Goal: Information Seeking & Learning: Learn about a topic

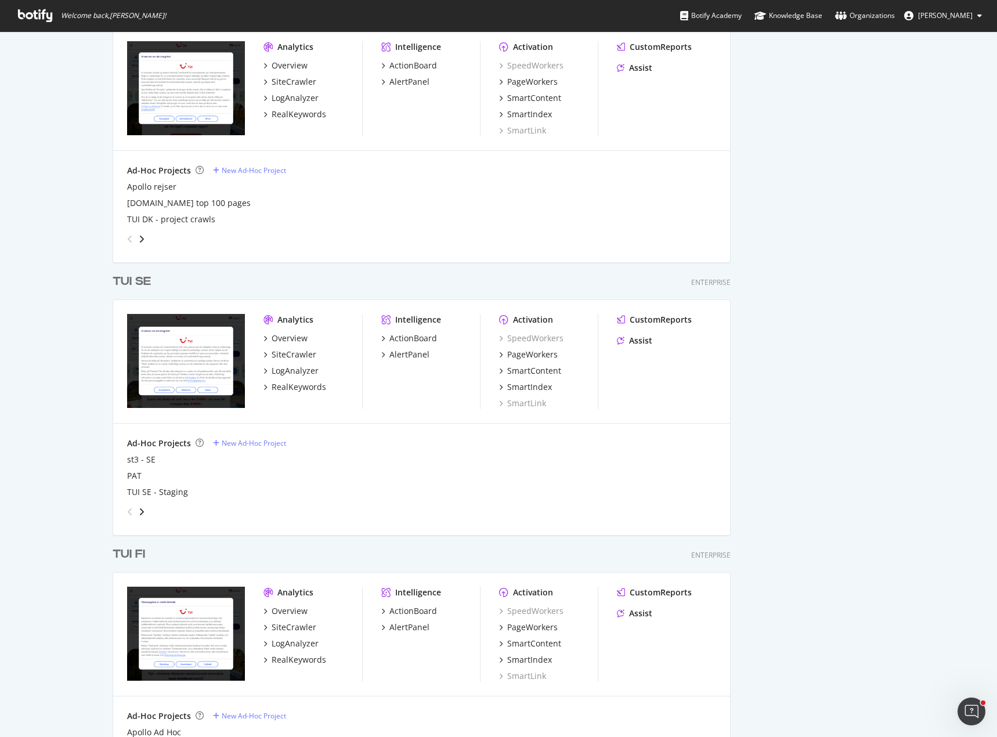
scroll to position [1335, 0]
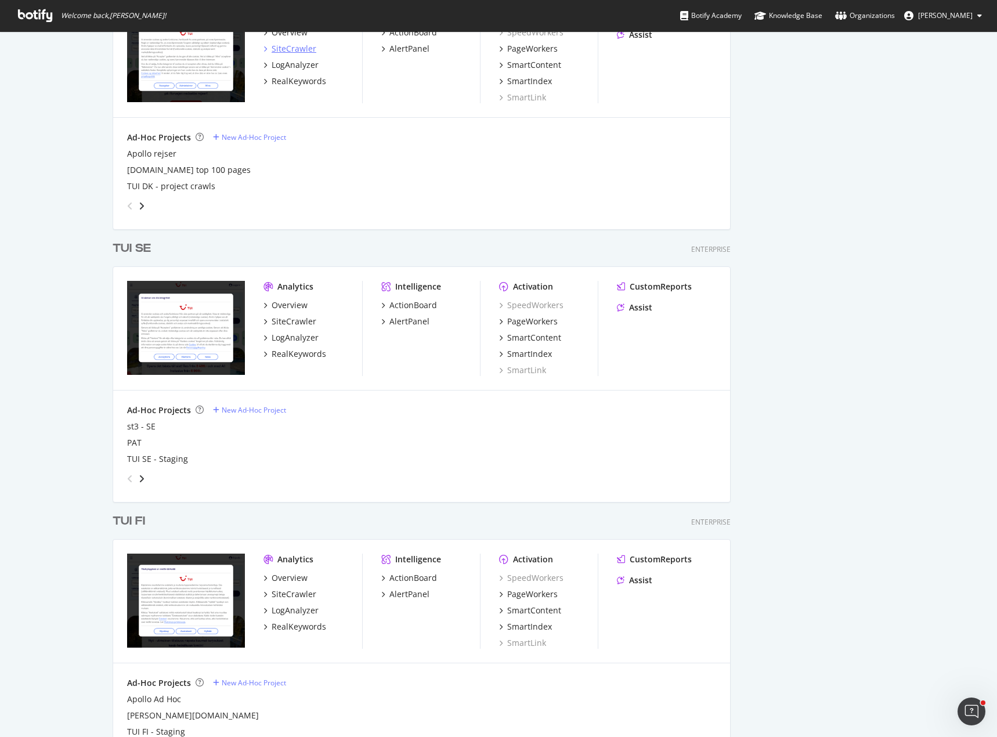
click at [297, 49] on div "SiteCrawler" at bounding box center [294, 49] width 45 height 12
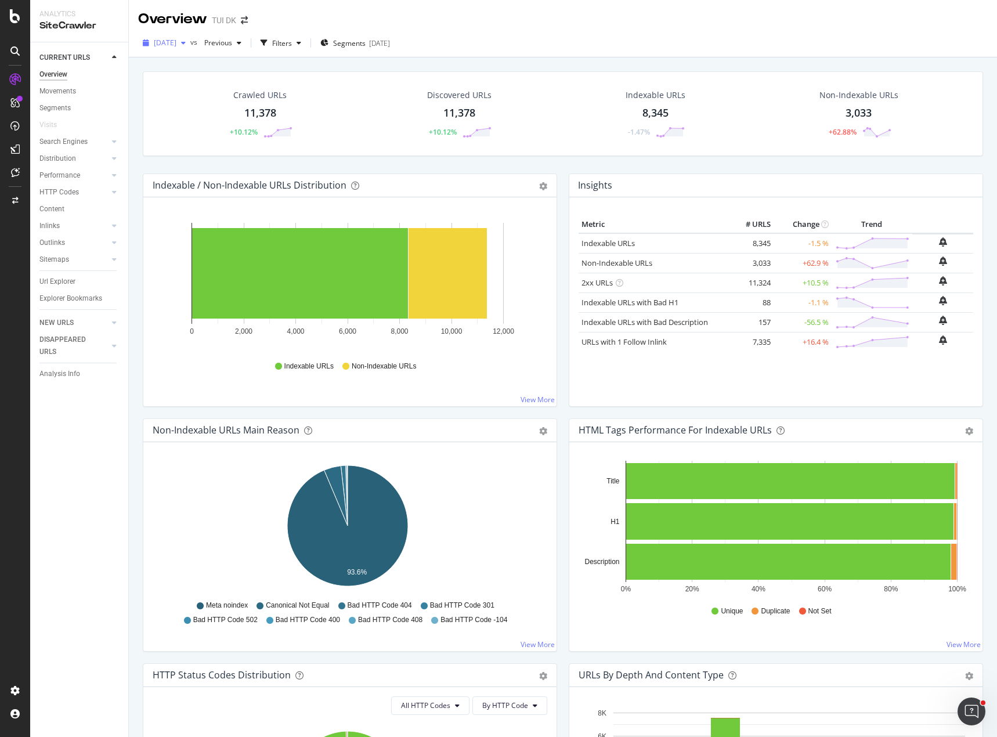
click at [186, 43] on icon "button" at bounding box center [183, 42] width 5 height 7
click at [246, 42] on div "button" at bounding box center [239, 42] width 14 height 7
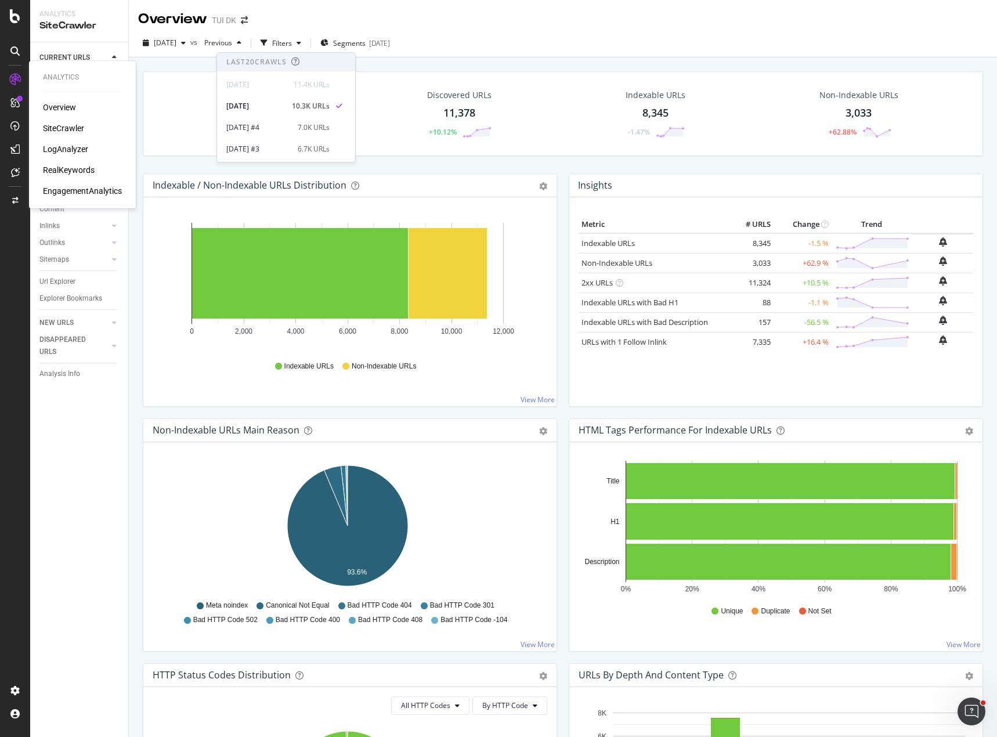
click at [70, 167] on div "RealKeywords" at bounding box center [69, 170] width 52 height 12
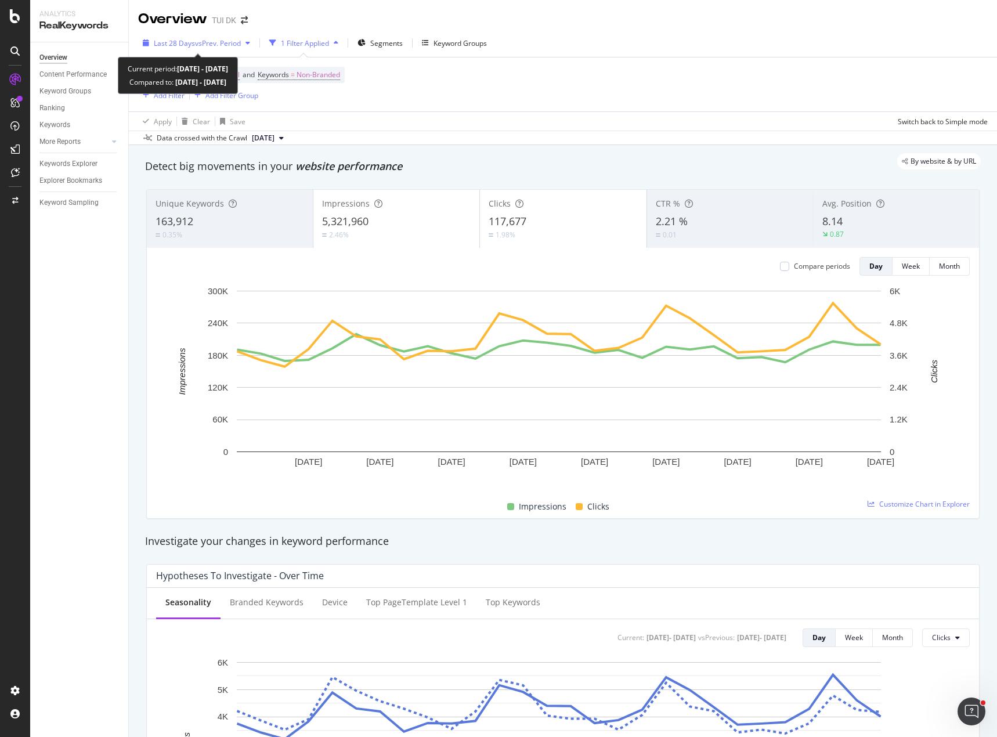
click at [239, 42] on span "vs Prev. Period" at bounding box center [218, 43] width 46 height 10
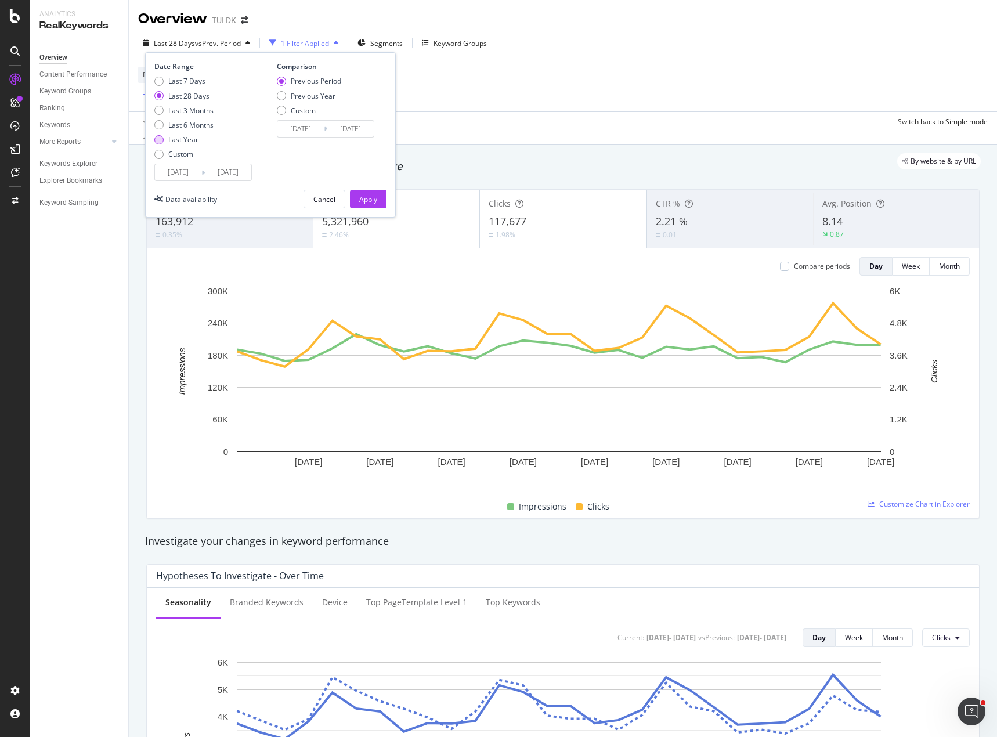
click at [185, 140] on div "Last Year" at bounding box center [183, 140] width 30 height 10
type input "2024/09/24"
type input "2023/09/25"
type input "2024/09/23"
click at [374, 204] on div "Apply" at bounding box center [368, 199] width 18 height 10
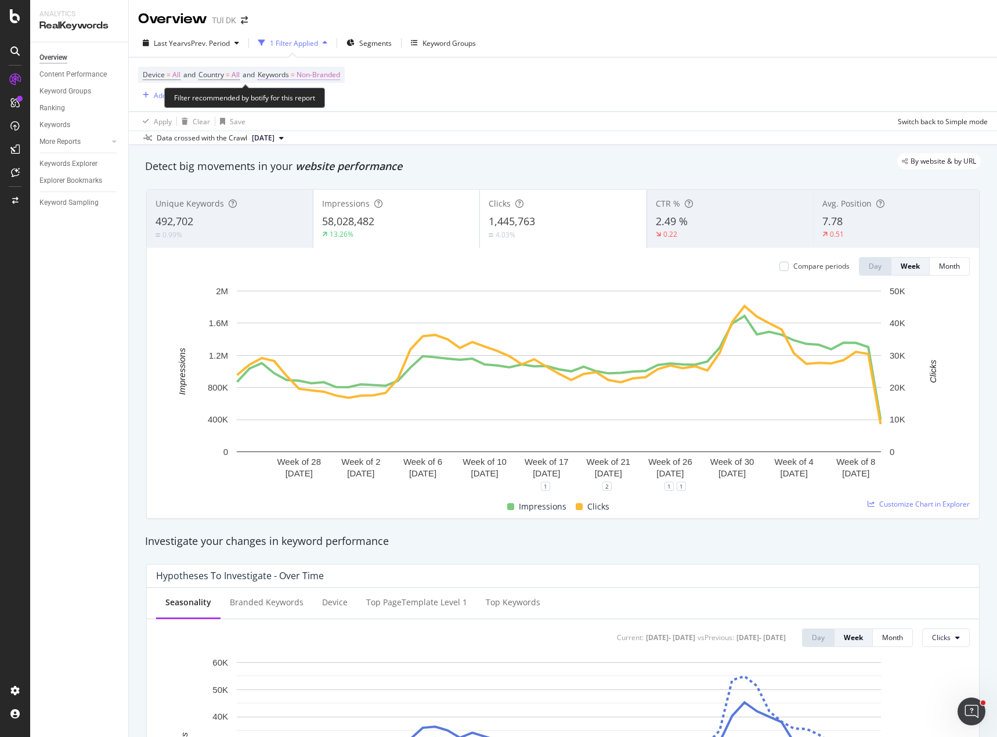
click at [305, 77] on span "Non-Branded" at bounding box center [318, 75] width 44 height 16
click at [306, 106] on span "Non-Branded" at bounding box center [298, 102] width 48 height 10
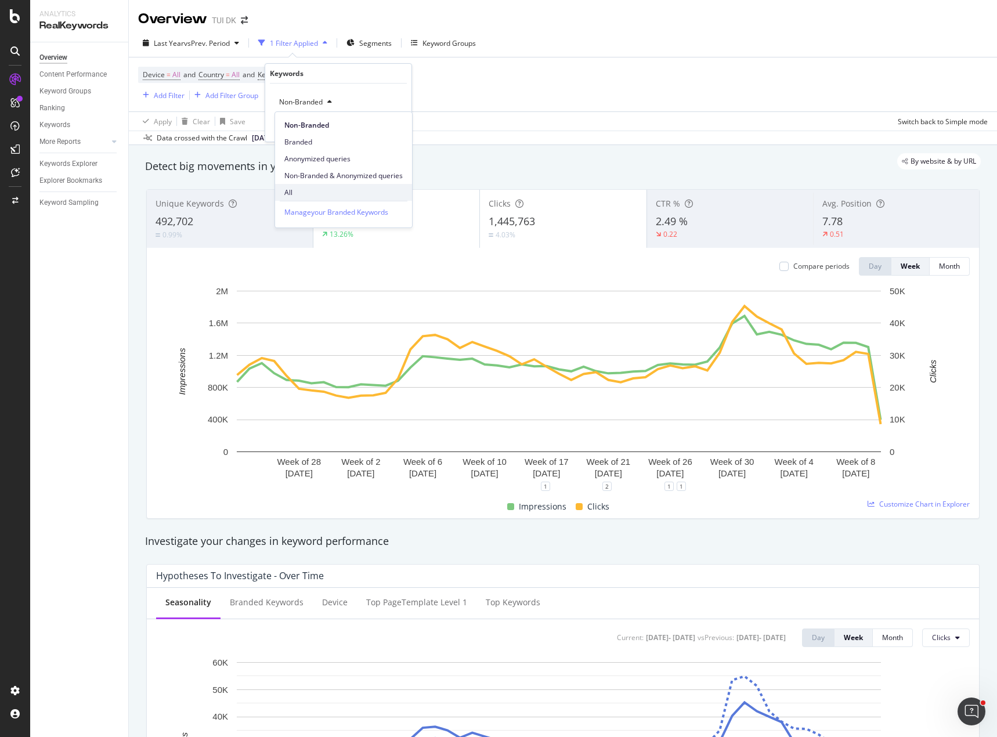
click at [309, 190] on span "All" at bounding box center [343, 192] width 118 height 10
click at [389, 131] on div "Apply" at bounding box center [393, 127] width 18 height 10
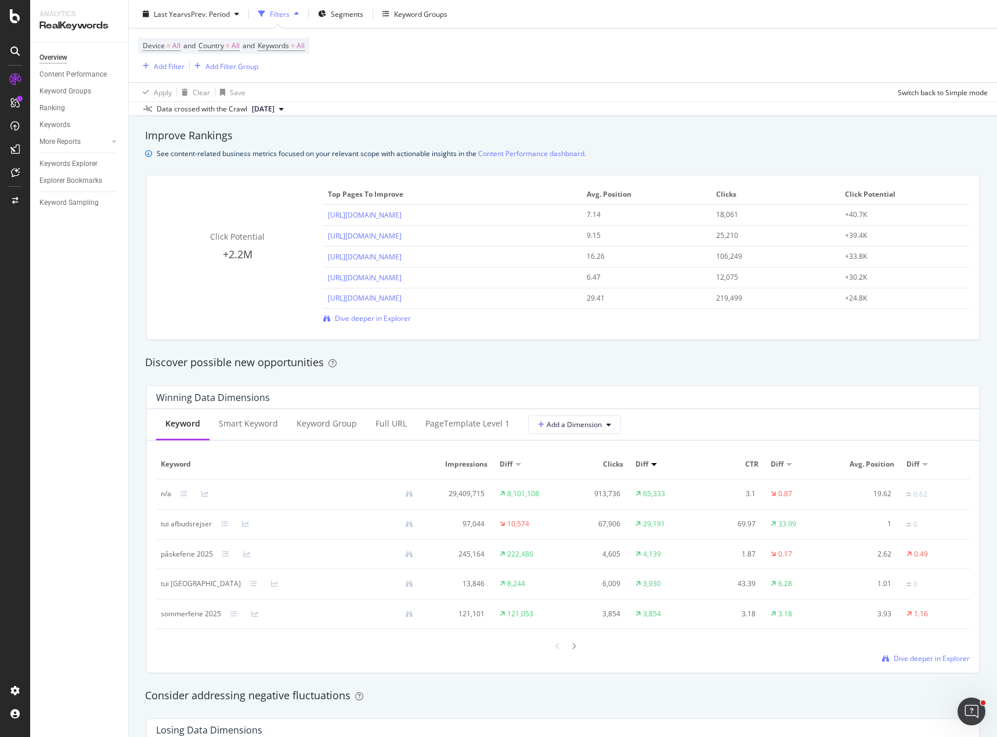
scroll to position [986, 0]
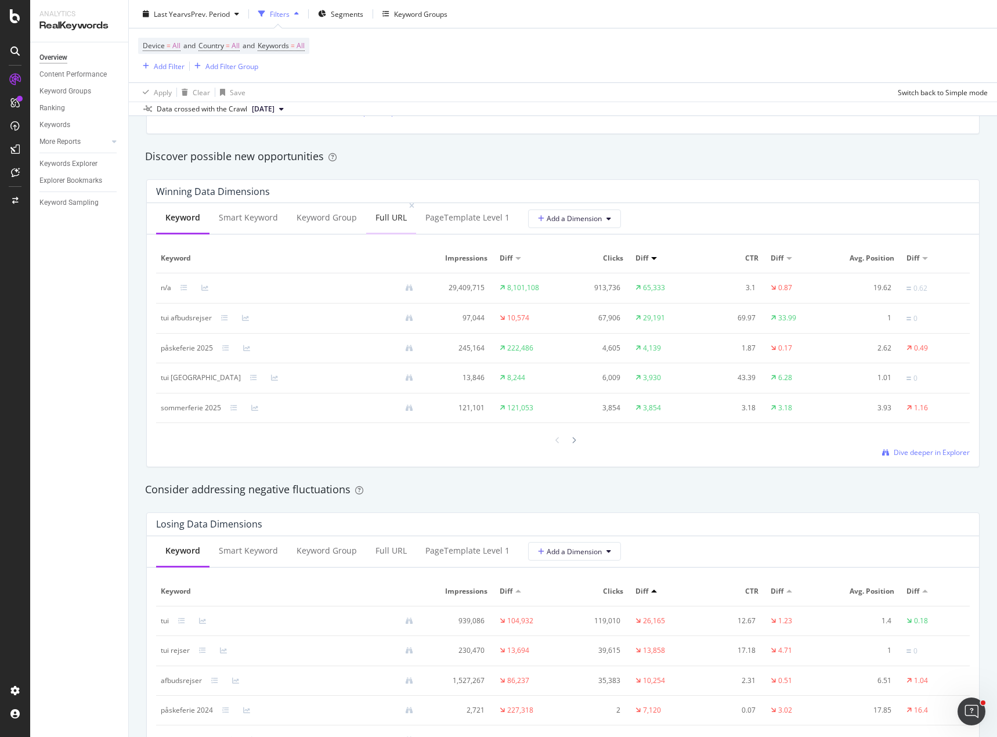
click at [386, 219] on div "Full URL" at bounding box center [390, 218] width 31 height 12
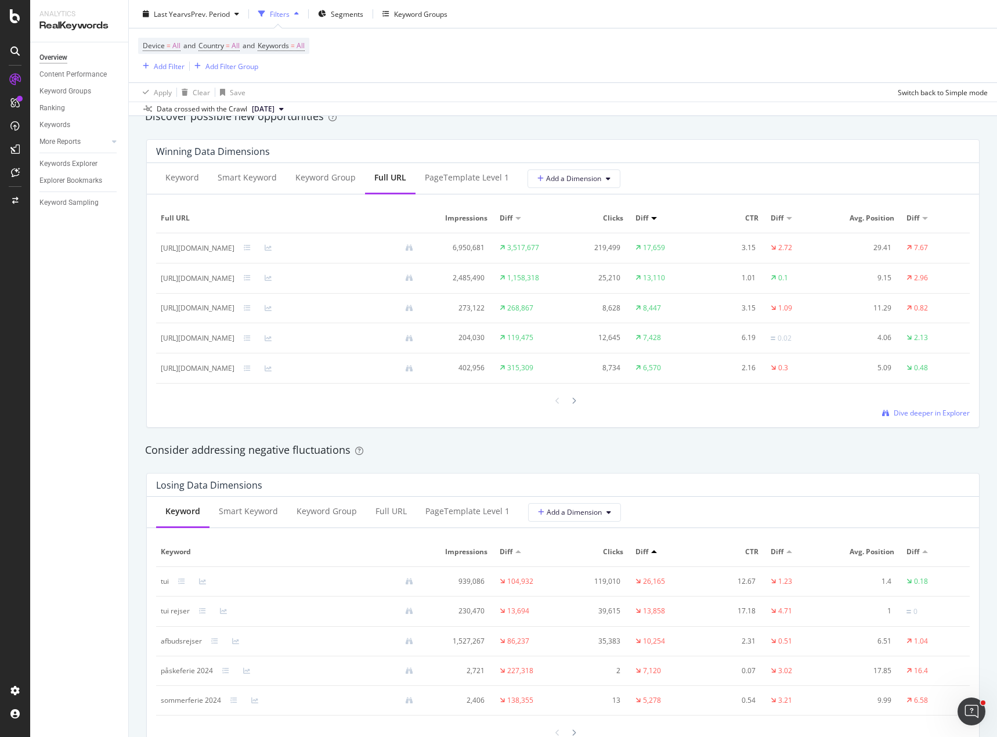
scroll to position [1102, 0]
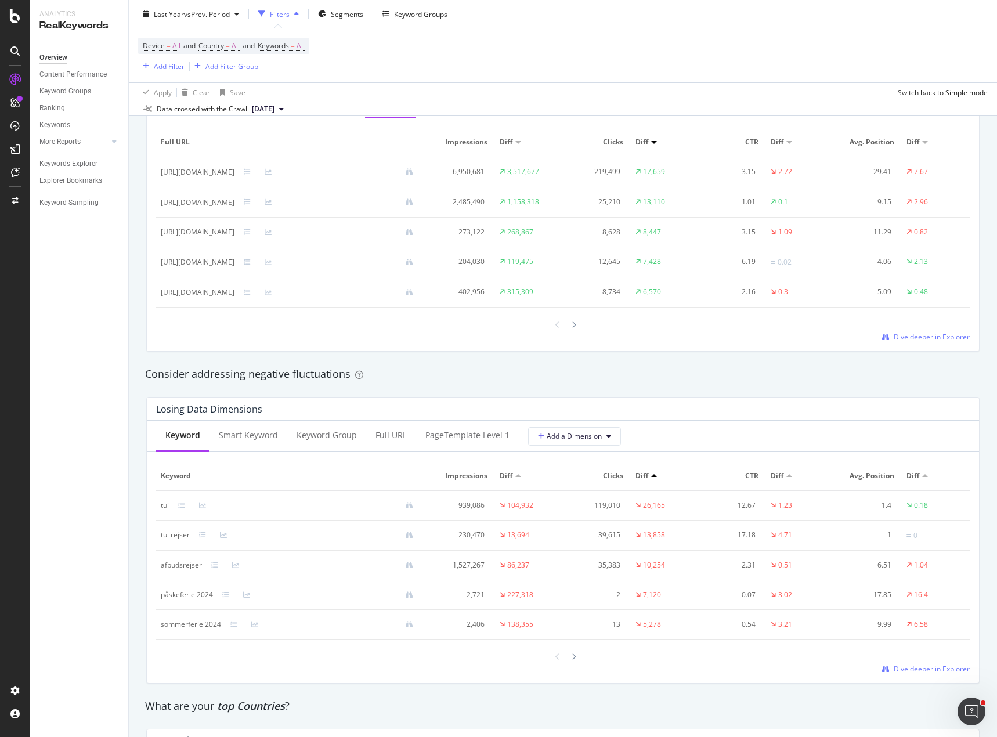
click at [487, 143] on span "Impressions" at bounding box center [460, 142] width 56 height 10
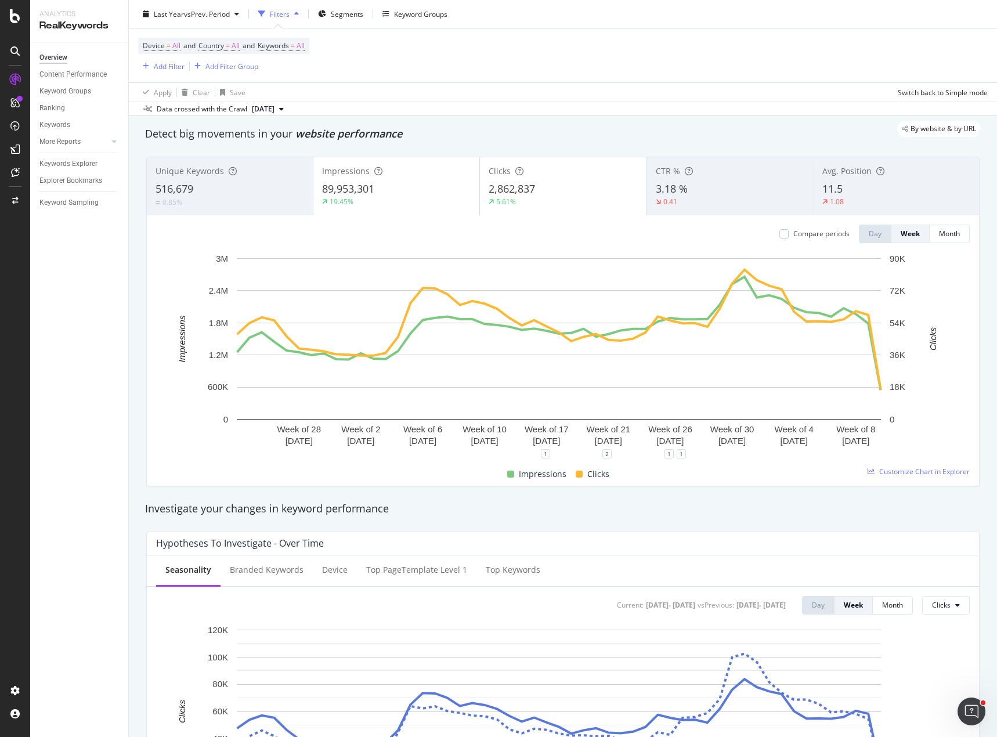
scroll to position [0, 0]
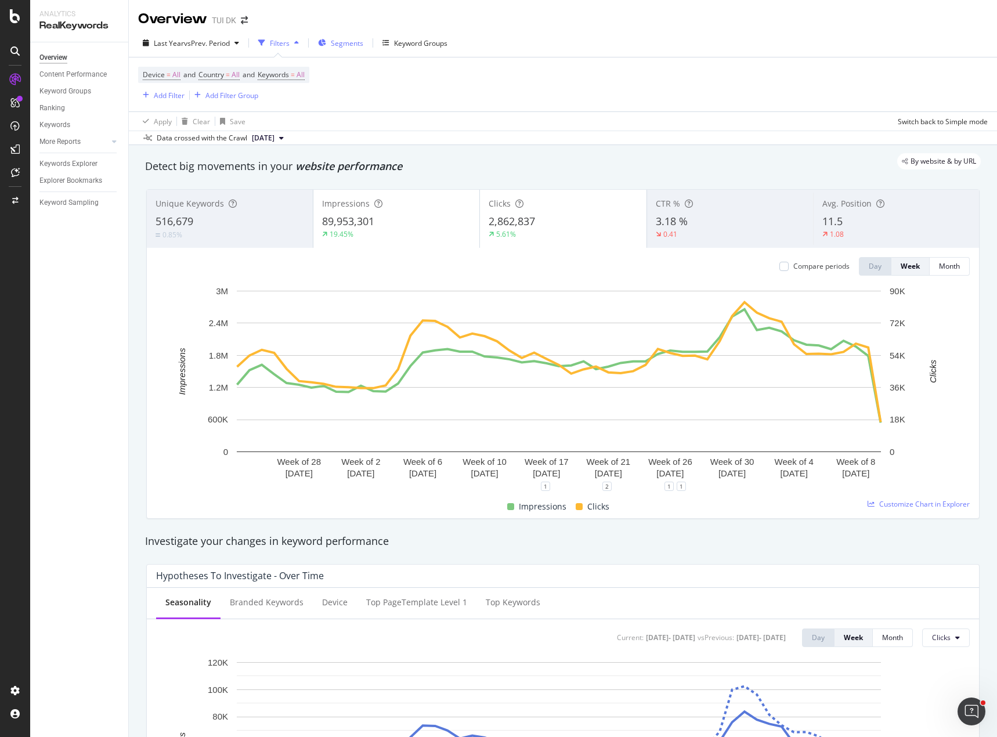
click at [342, 45] on span "Segments" at bounding box center [347, 43] width 32 height 10
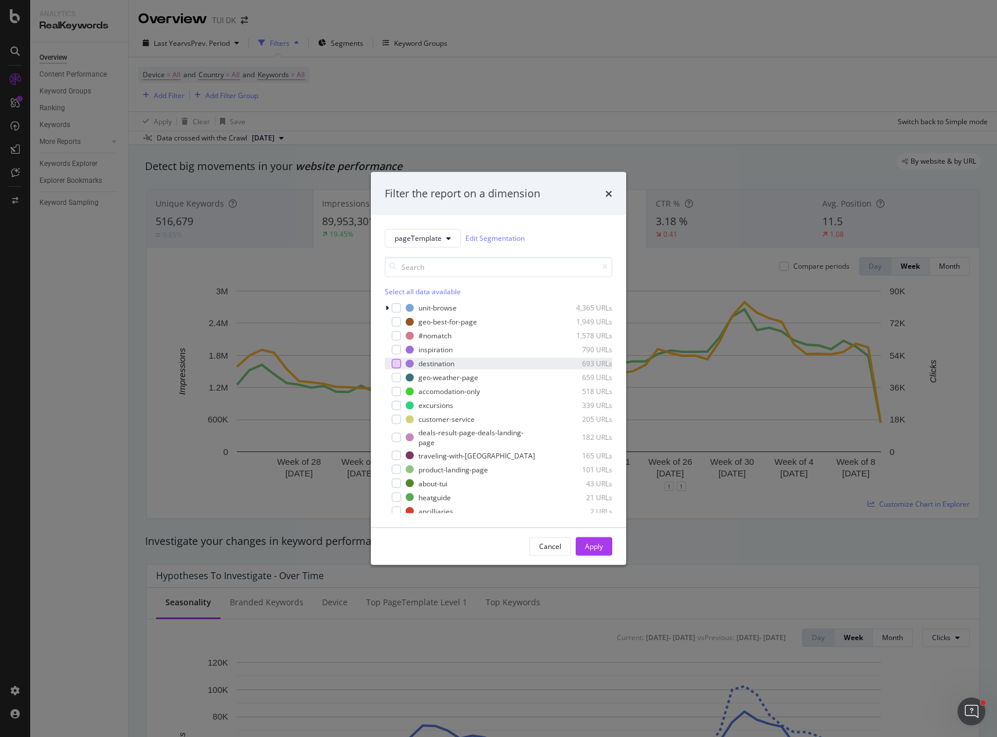
click at [395, 364] on div "modal" at bounding box center [396, 363] width 9 height 9
click at [592, 552] on div "Apply" at bounding box center [594, 545] width 18 height 17
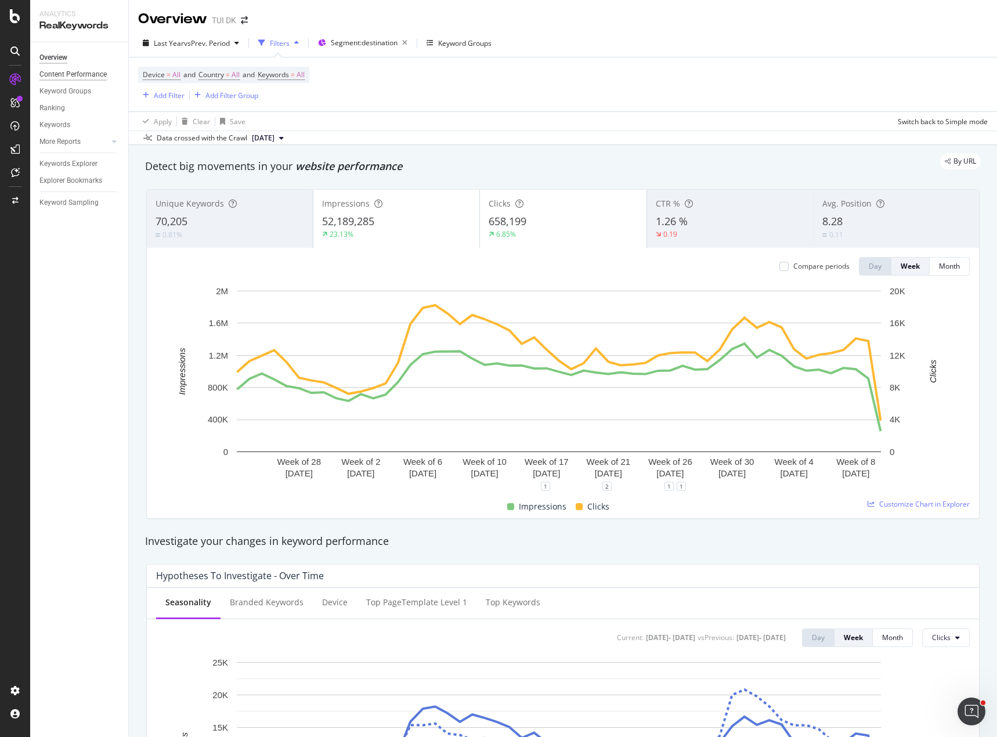
click at [60, 73] on div "Content Performance" at bounding box center [72, 74] width 67 height 12
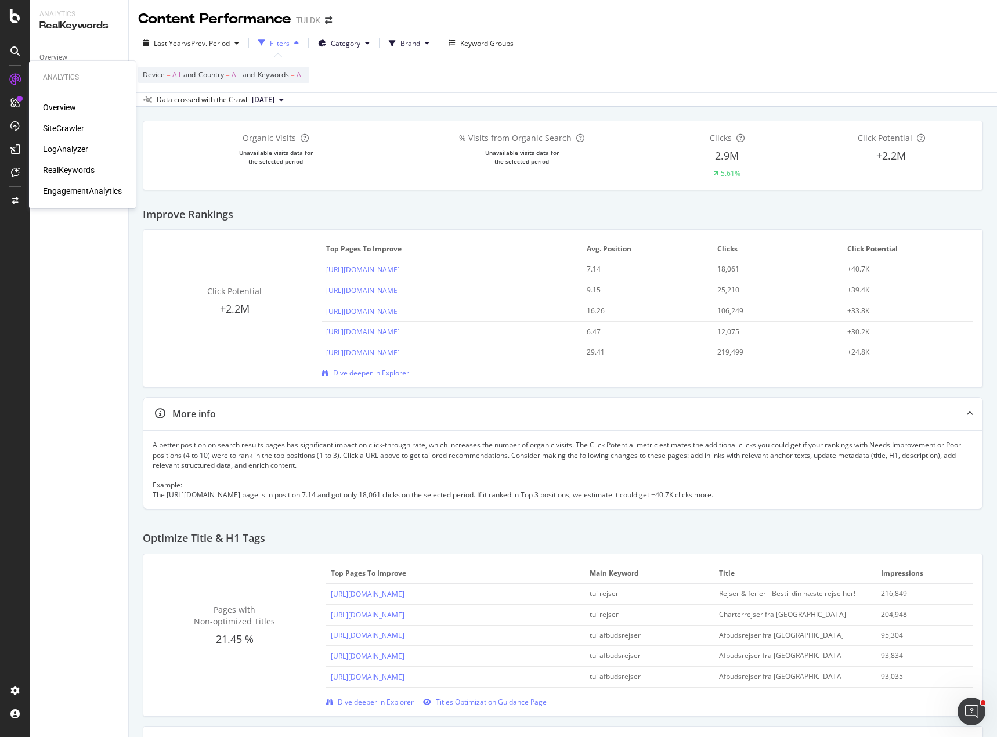
click at [64, 133] on div "SiteCrawler" at bounding box center [63, 128] width 41 height 12
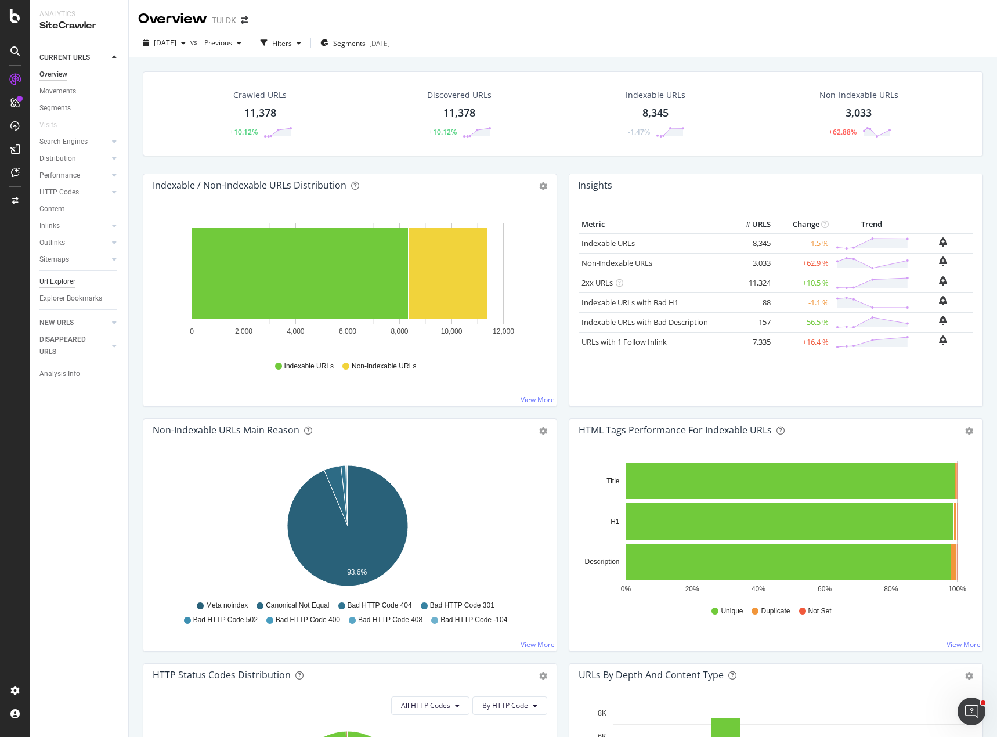
click at [57, 284] on div "Url Explorer" at bounding box center [57, 282] width 36 height 12
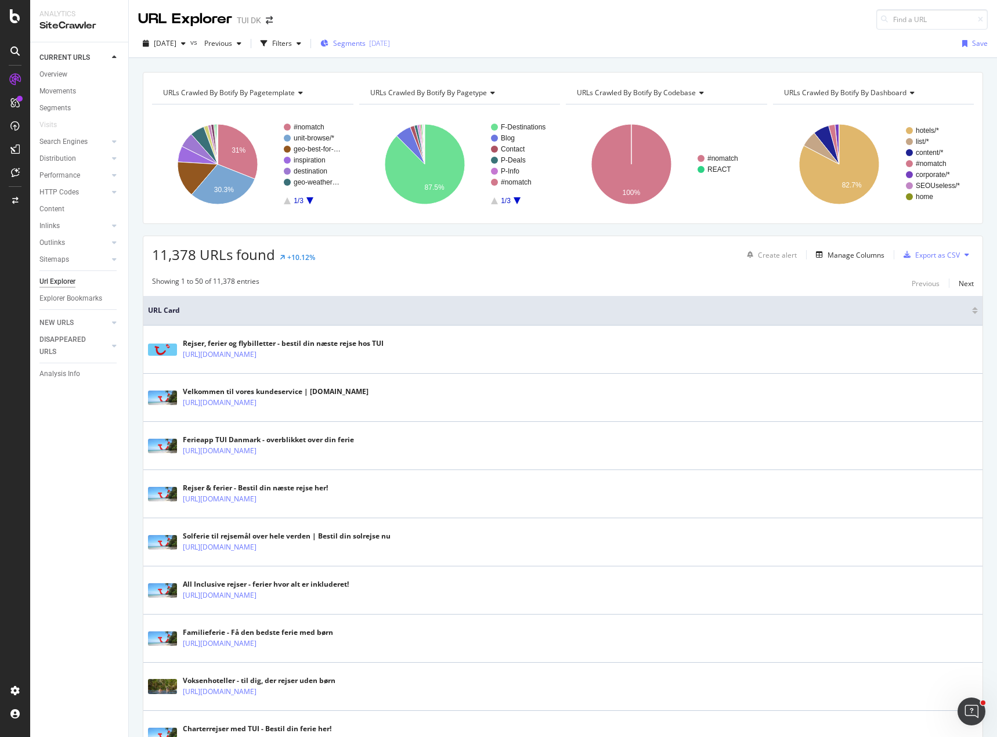
click at [390, 46] on div "2025-07-31" at bounding box center [379, 43] width 21 height 10
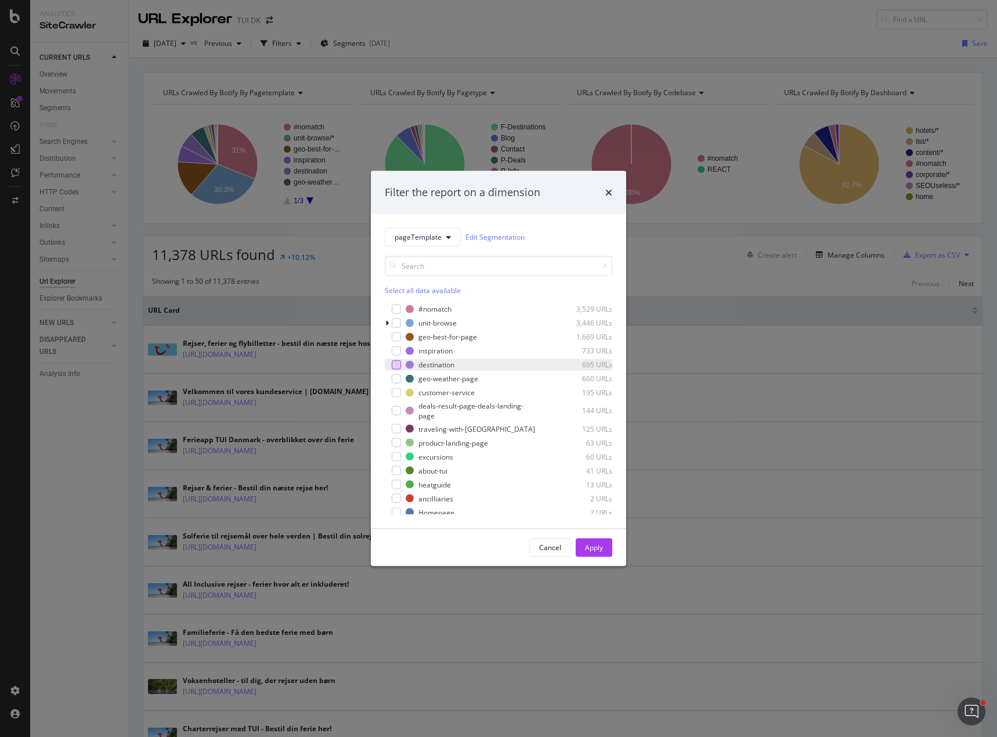
click at [394, 365] on div "modal" at bounding box center [396, 364] width 9 height 9
click at [588, 553] on div "Apply" at bounding box center [594, 546] width 18 height 17
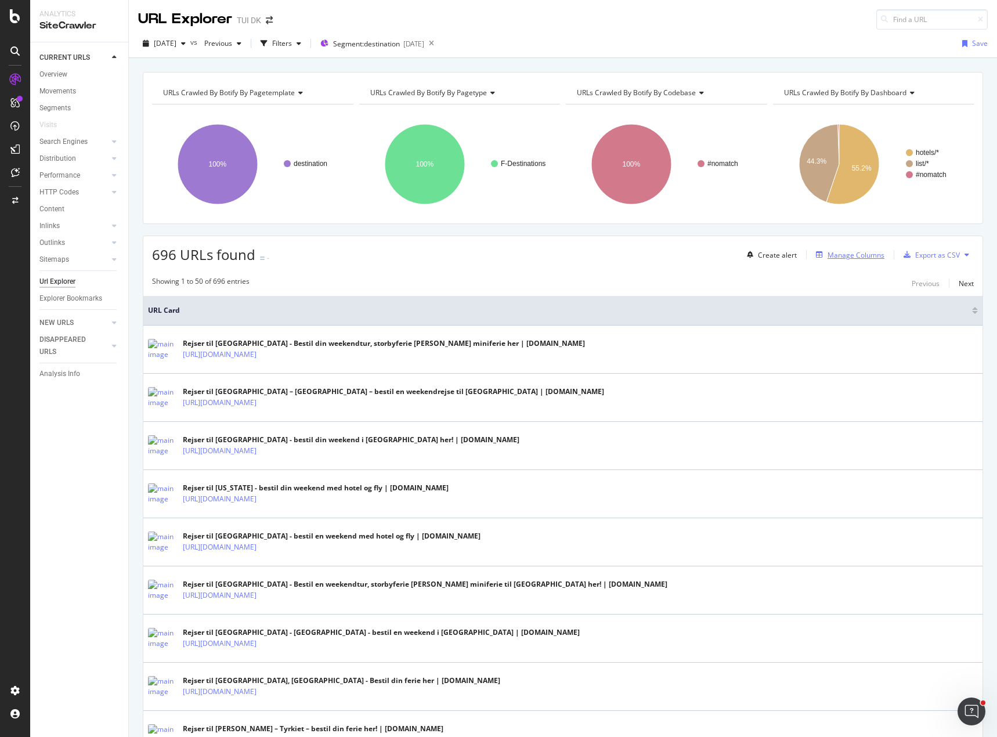
click at [848, 258] on div "Manage Columns" at bounding box center [855, 255] width 57 height 10
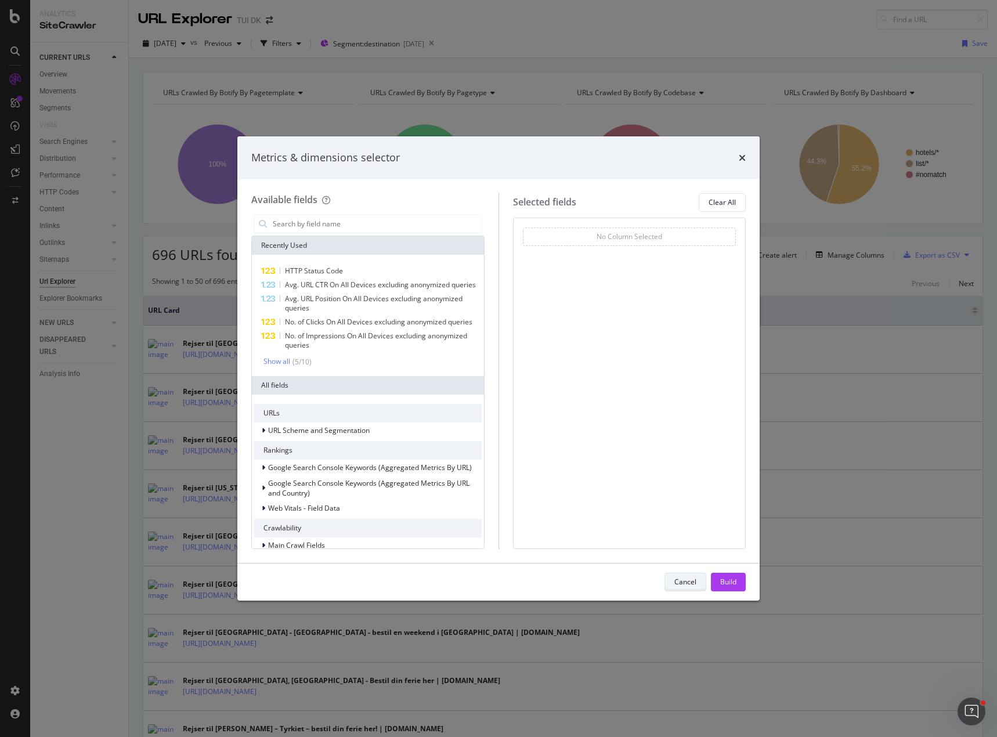
click at [679, 588] on div "Cancel" at bounding box center [685, 582] width 22 height 16
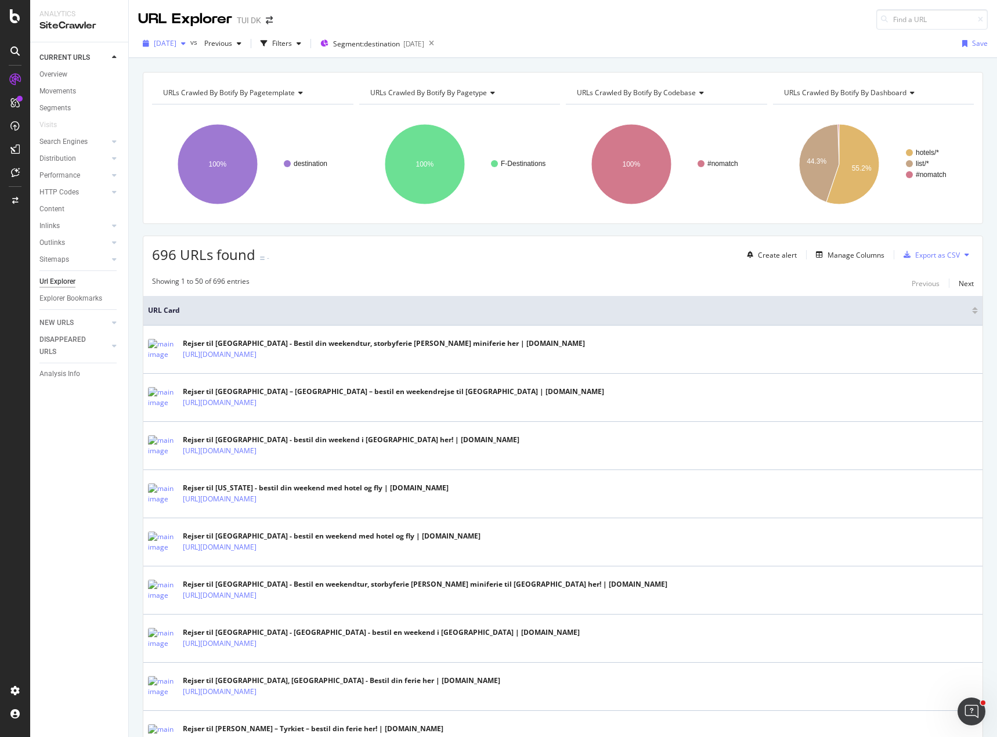
click at [190, 42] on div "button" at bounding box center [183, 43] width 14 height 7
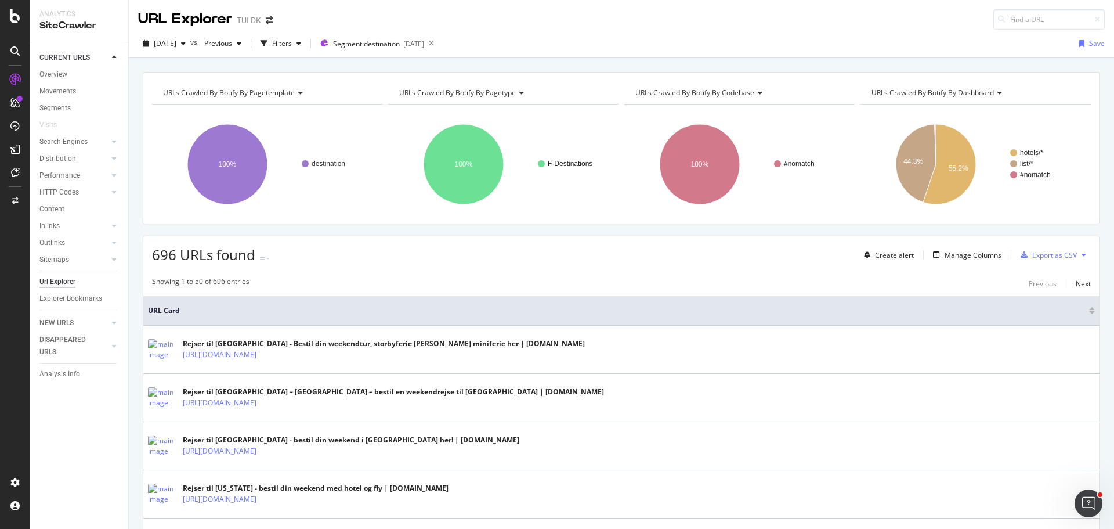
click at [70, 167] on div "RealKeywords" at bounding box center [69, 170] width 52 height 12
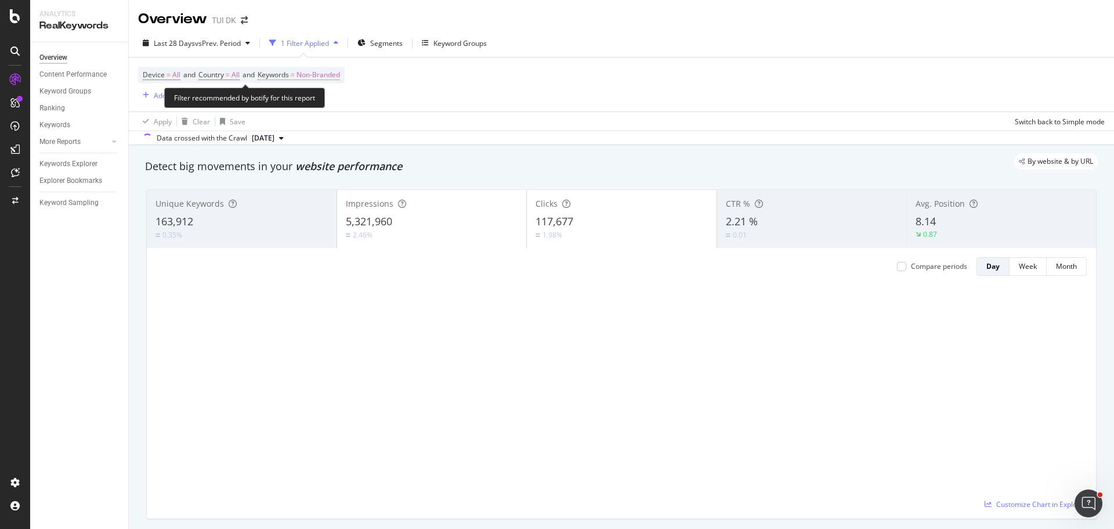
click at [339, 77] on span "Non-Branded" at bounding box center [318, 75] width 44 height 16
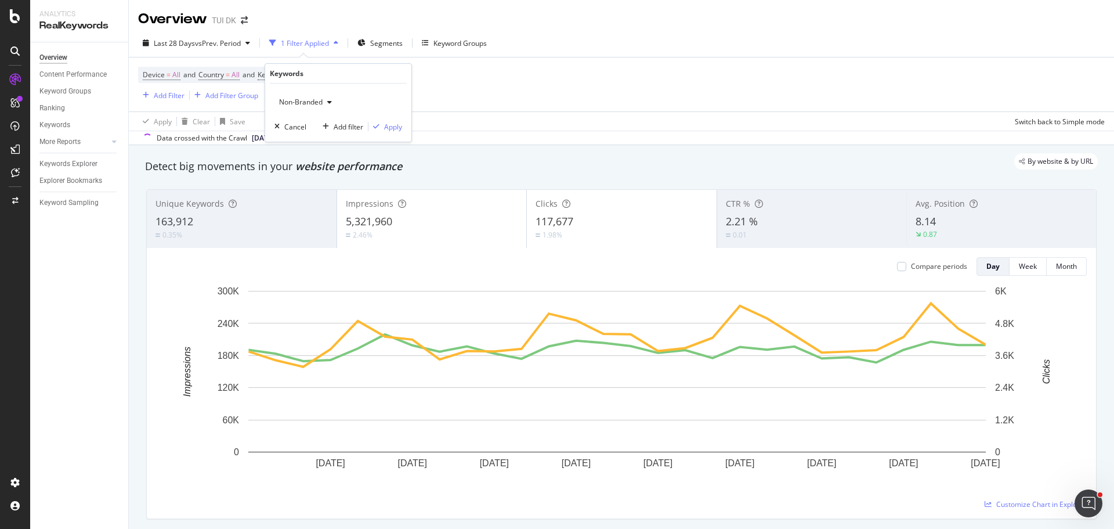
click at [315, 99] on span "Non-Branded" at bounding box center [298, 102] width 48 height 10
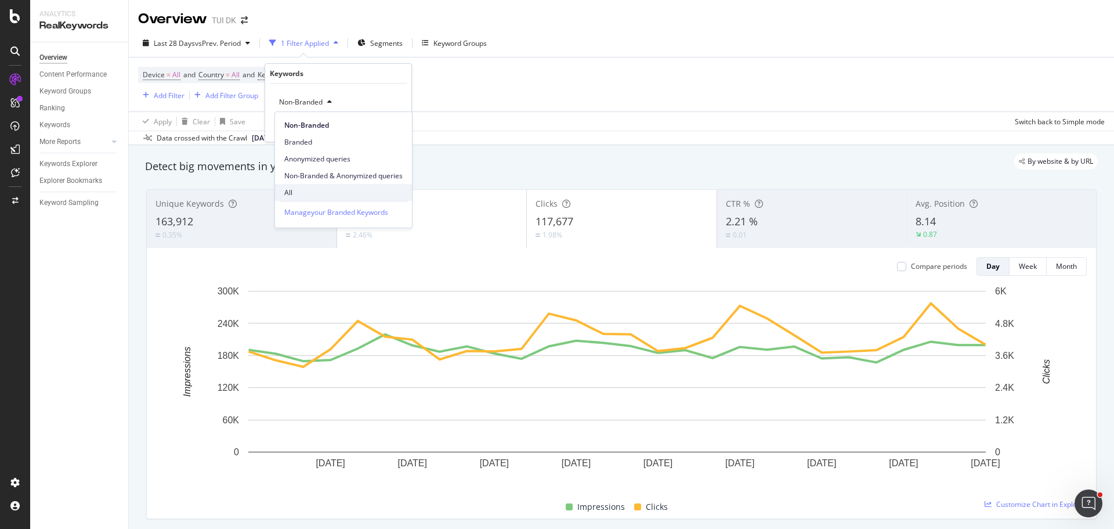
click at [294, 189] on span "All" at bounding box center [343, 192] width 118 height 10
click at [395, 131] on div "Apply" at bounding box center [393, 127] width 18 height 10
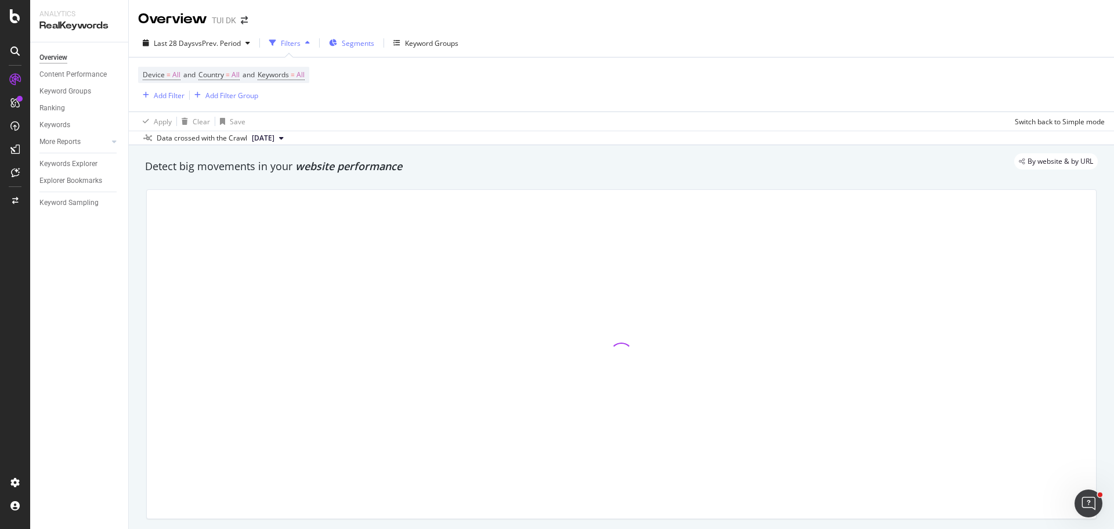
click at [356, 44] on span "Segments" at bounding box center [358, 43] width 32 height 10
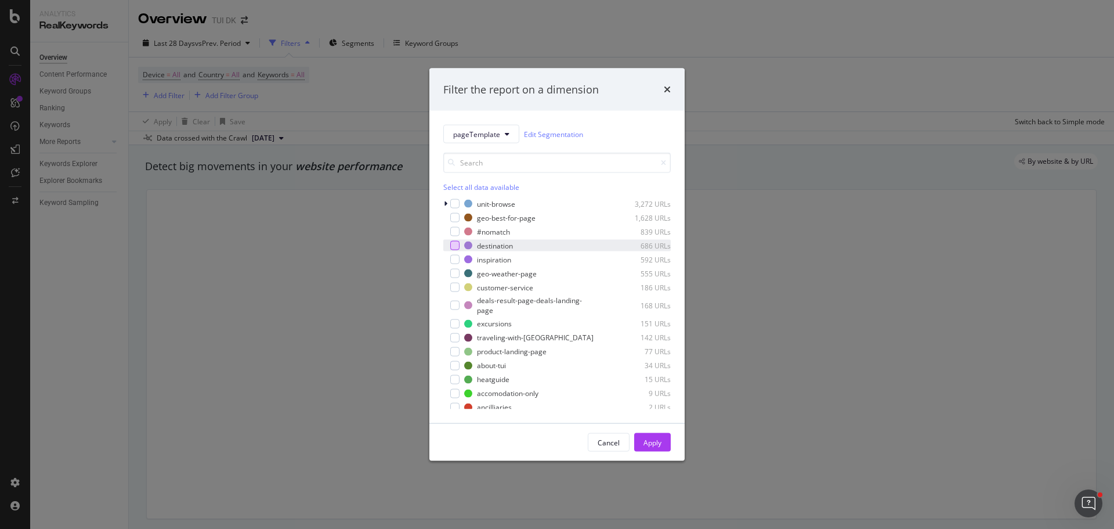
click at [455, 247] on div "modal" at bounding box center [454, 245] width 9 height 9
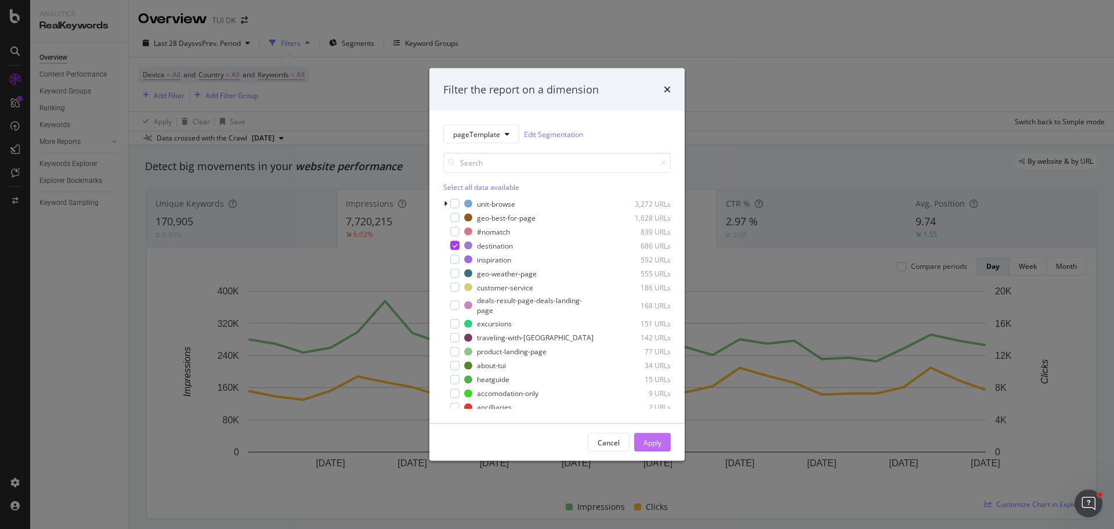
click at [659, 441] on div "Apply" at bounding box center [652, 442] width 18 height 10
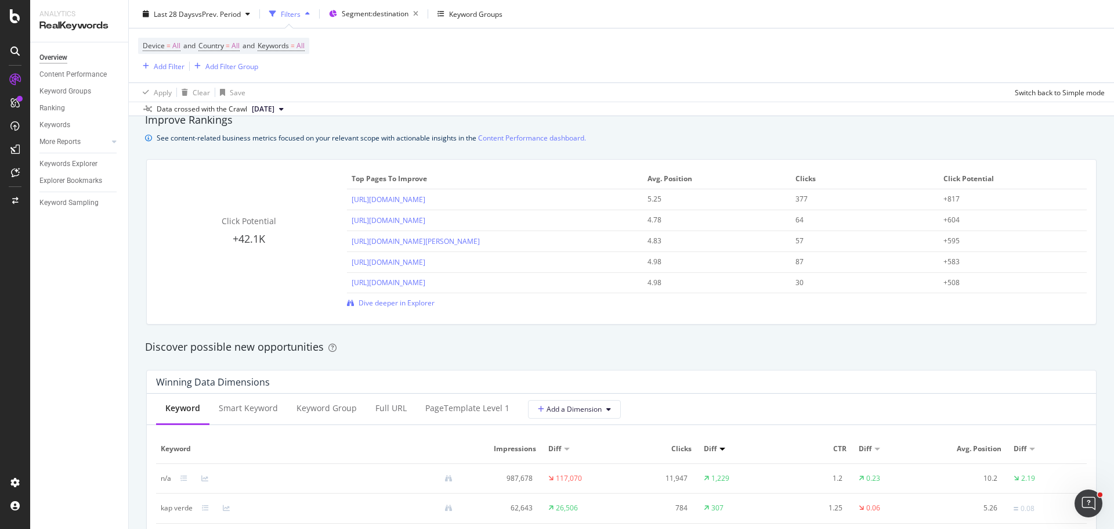
scroll to position [795, 0]
click at [406, 306] on span "Dive deeper in Explorer" at bounding box center [397, 303] width 76 height 10
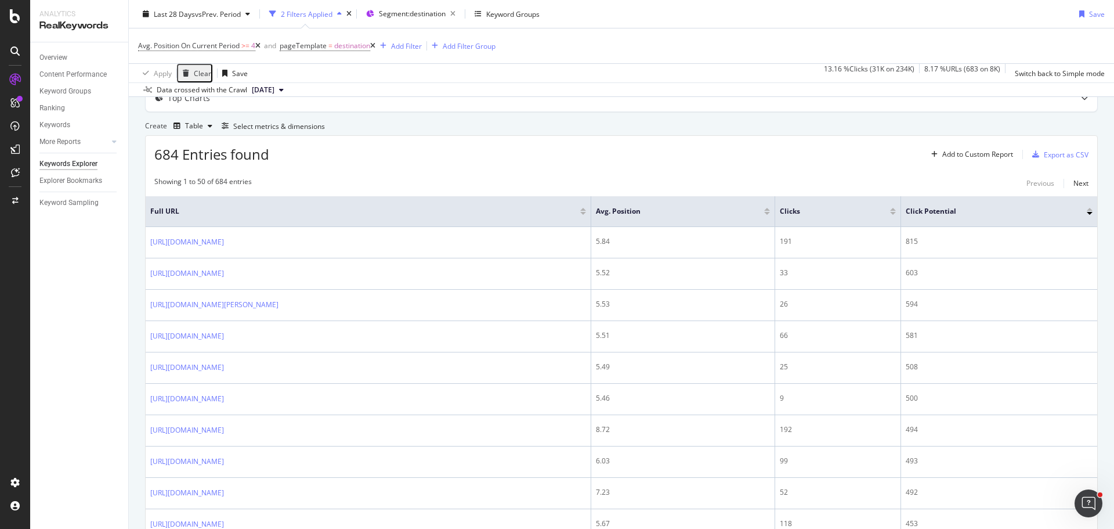
scroll to position [93, 0]
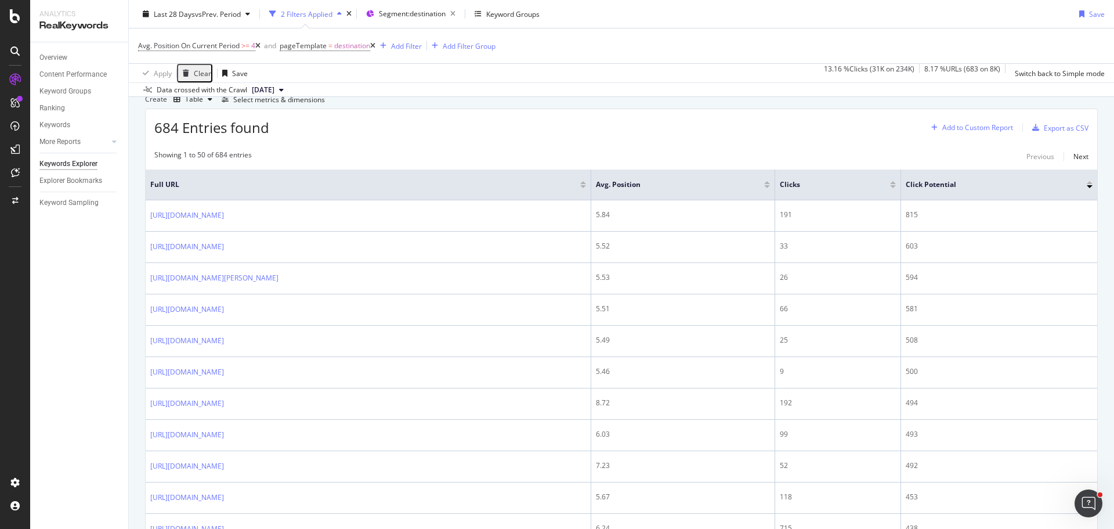
click at [983, 131] on div "Add to Custom Report" at bounding box center [977, 127] width 71 height 7
click at [935, 109] on div "Create Table Select metrics & dimensions" at bounding box center [621, 99] width 953 height 19
click at [325, 104] on div "Select metrics & dimensions" at bounding box center [279, 100] width 92 height 10
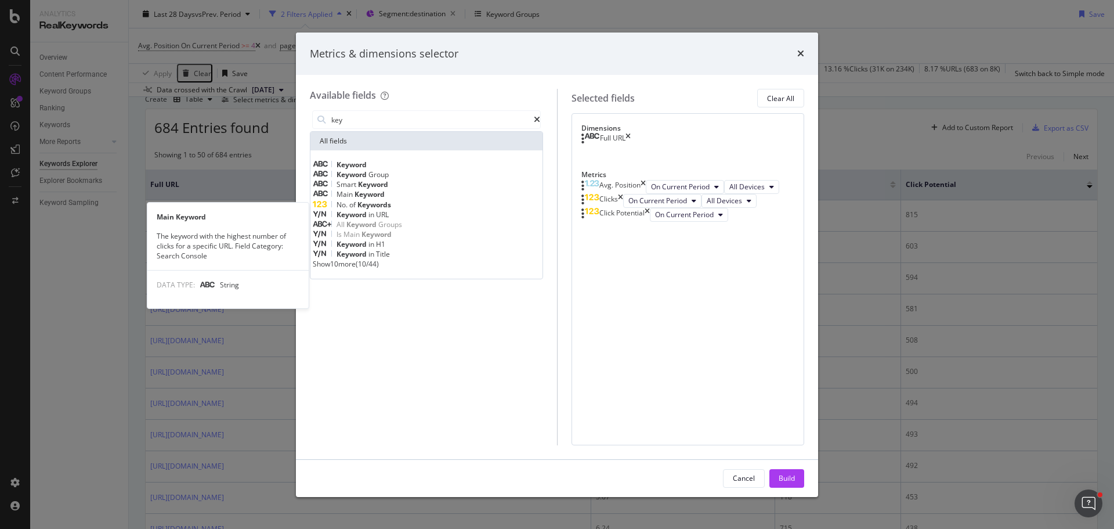
type input "key"
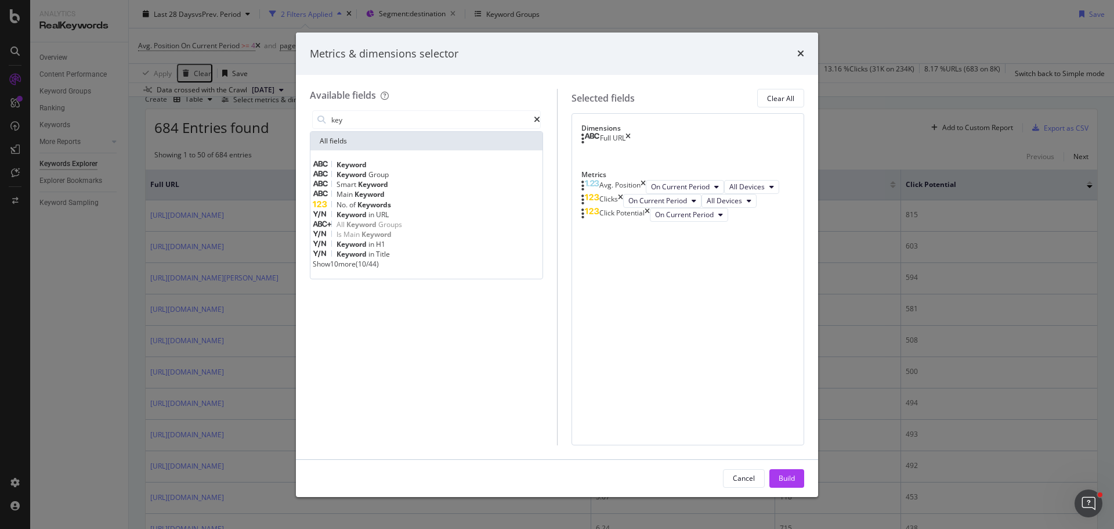
click at [378, 199] on span "Keyword" at bounding box center [370, 194] width 30 height 10
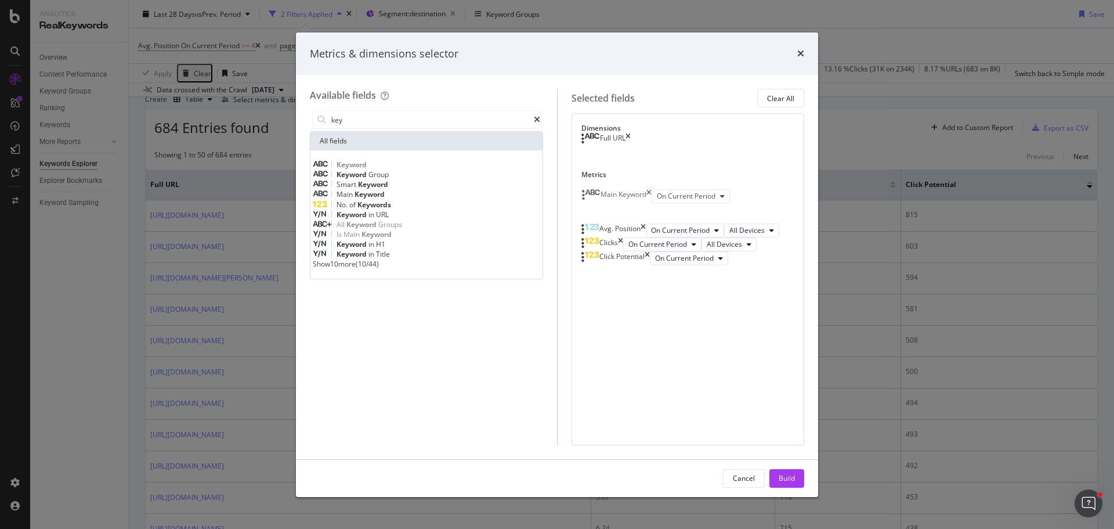
drag, startPoint x: 590, startPoint y: 333, endPoint x: 591, endPoint y: 192, distance: 141.0
click at [591, 192] on body "Analytics RealKeywords Overview Content Performance Keyword Groups Ranking Keyw…" at bounding box center [557, 264] width 1114 height 529
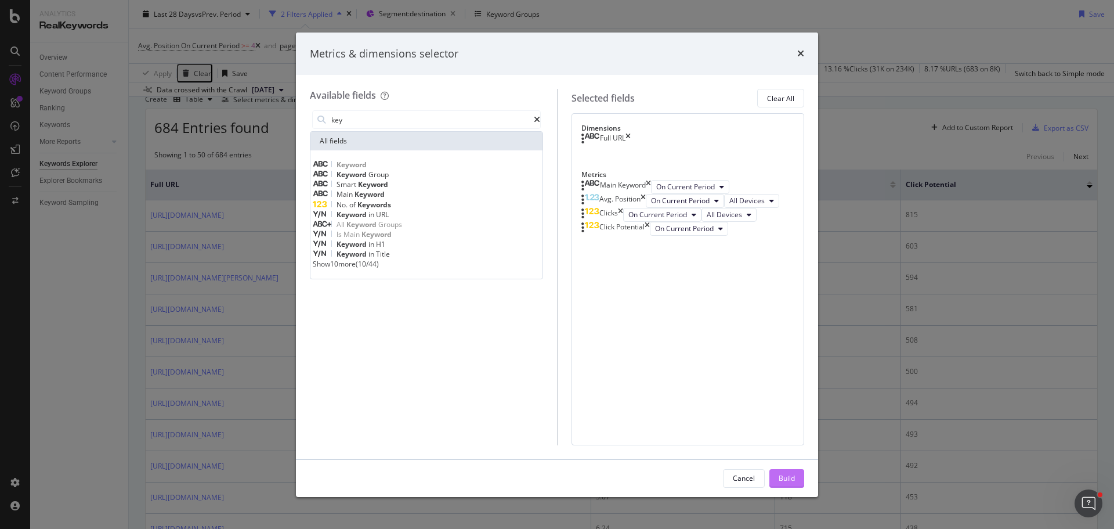
click at [784, 476] on div "Build" at bounding box center [787, 478] width 16 height 10
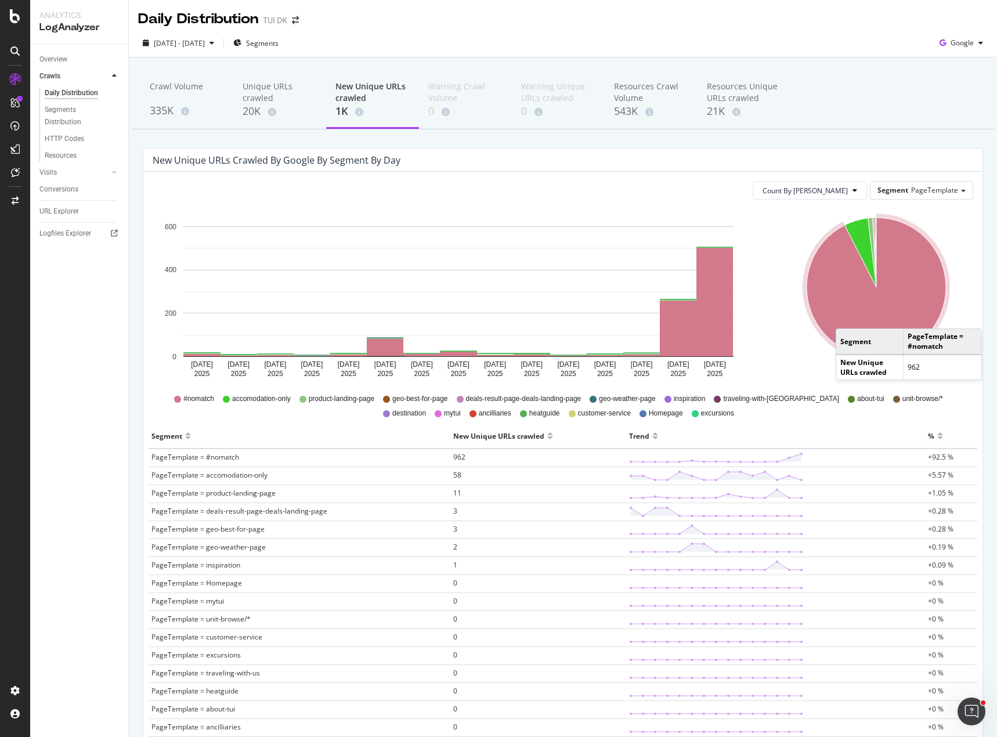
click at [841, 317] on icon "A chart." at bounding box center [876, 287] width 139 height 139
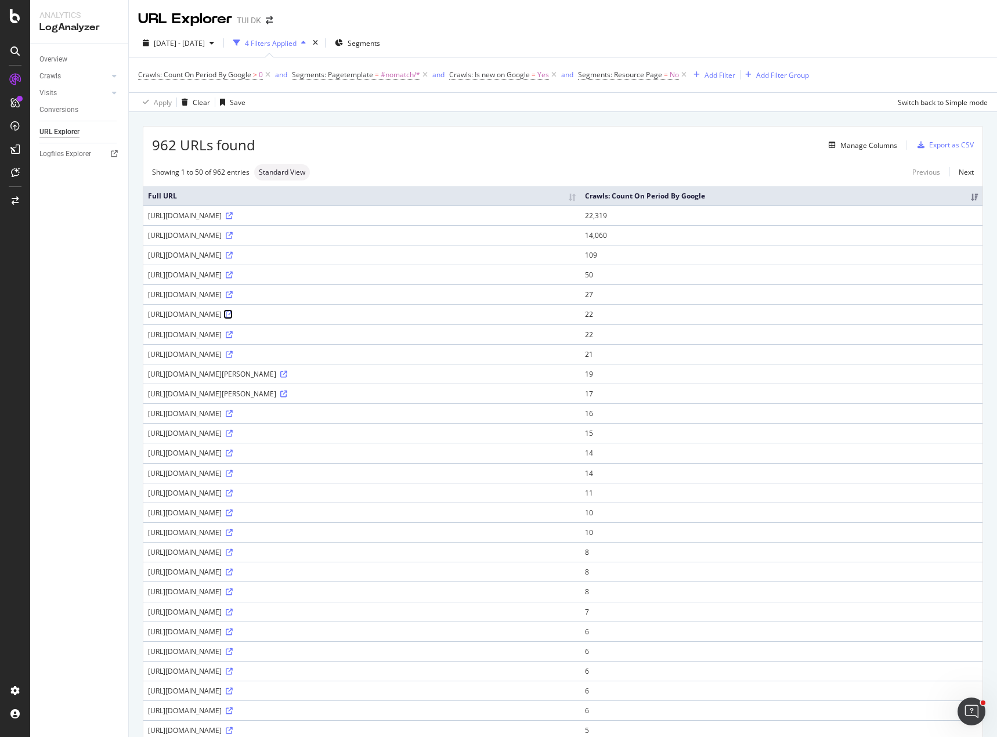
click at [233, 316] on icon at bounding box center [229, 314] width 7 height 7
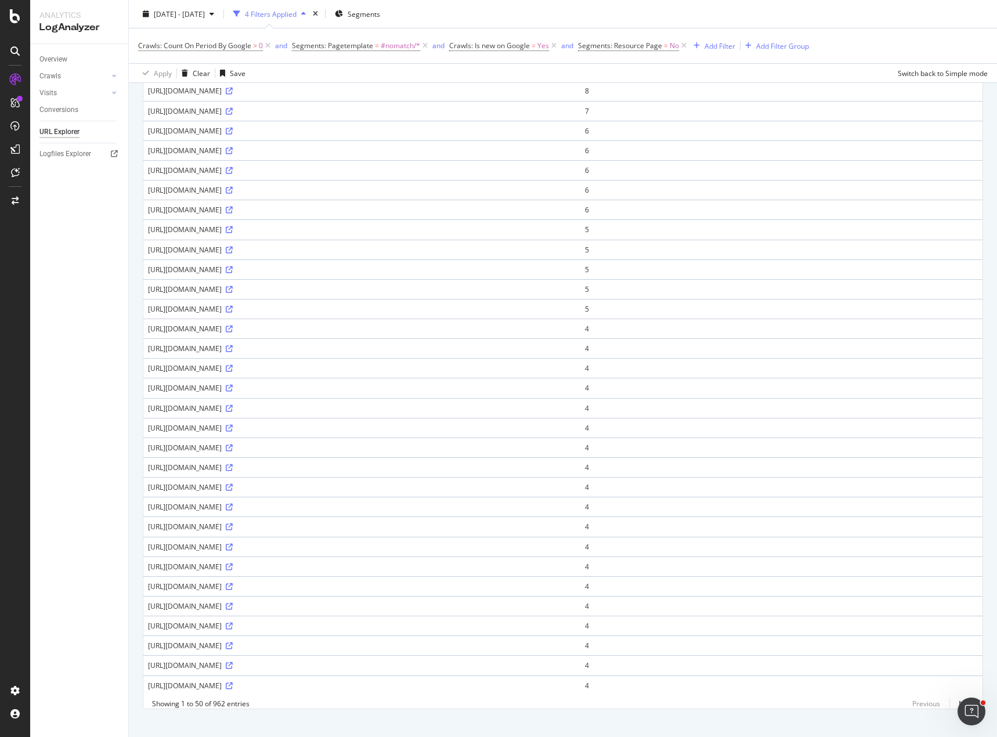
scroll to position [522, 0]
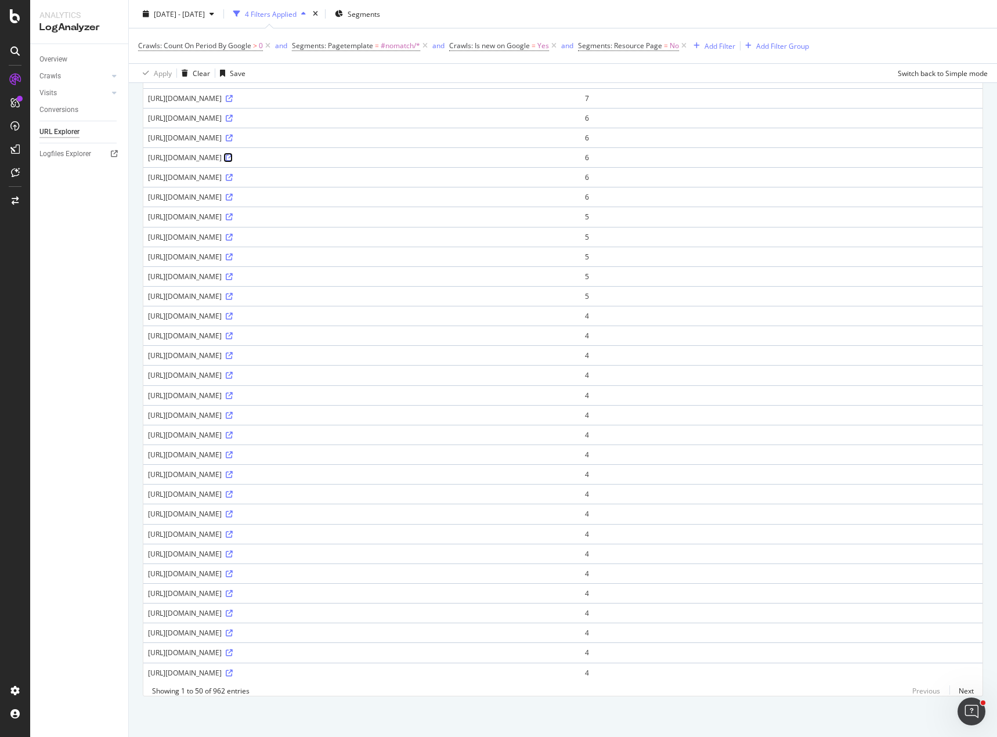
click at [233, 154] on icon at bounding box center [229, 157] width 7 height 7
click at [233, 649] on icon at bounding box center [229, 652] width 7 height 7
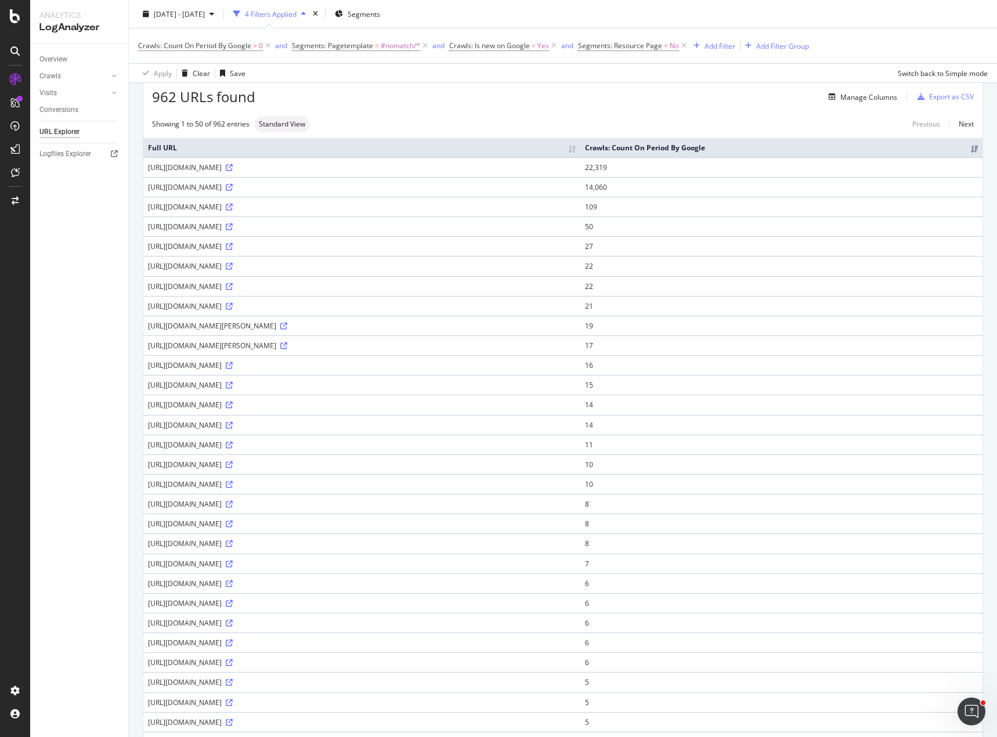
scroll to position [0, 0]
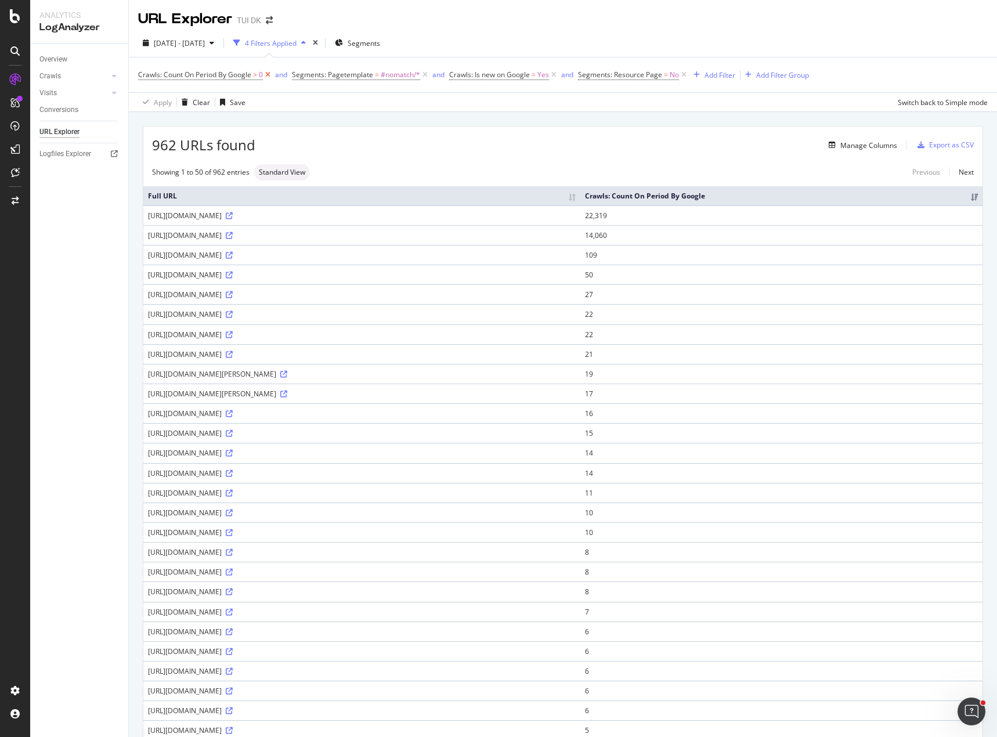
click at [267, 75] on icon at bounding box center [268, 75] width 10 height 12
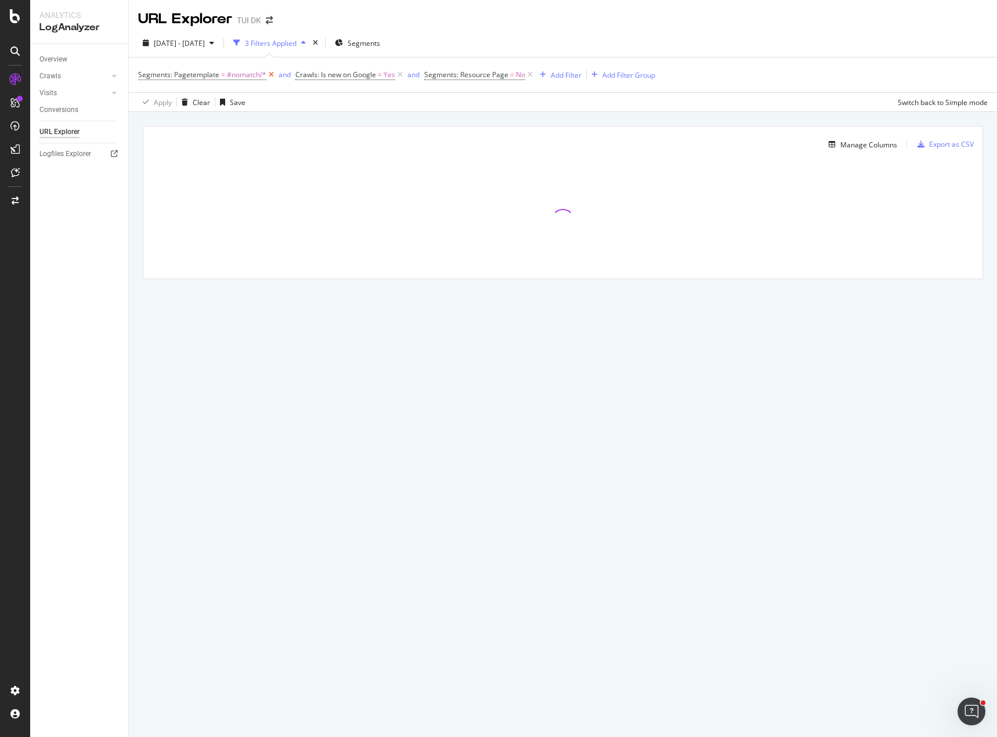
click at [268, 75] on icon at bounding box center [271, 75] width 10 height 12
click at [241, 73] on icon at bounding box center [243, 75] width 10 height 12
click at [240, 73] on icon at bounding box center [244, 75] width 10 height 12
click at [172, 78] on div "Add Filter" at bounding box center [169, 75] width 31 height 10
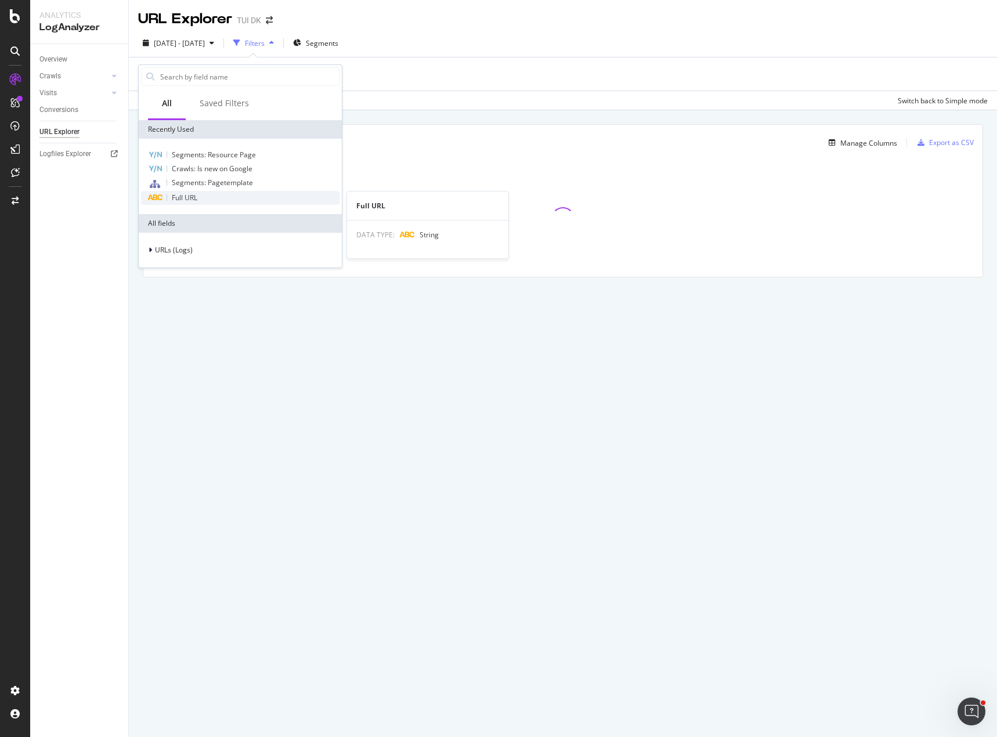
click at [189, 196] on span "Full URL" at bounding box center [185, 198] width 26 height 10
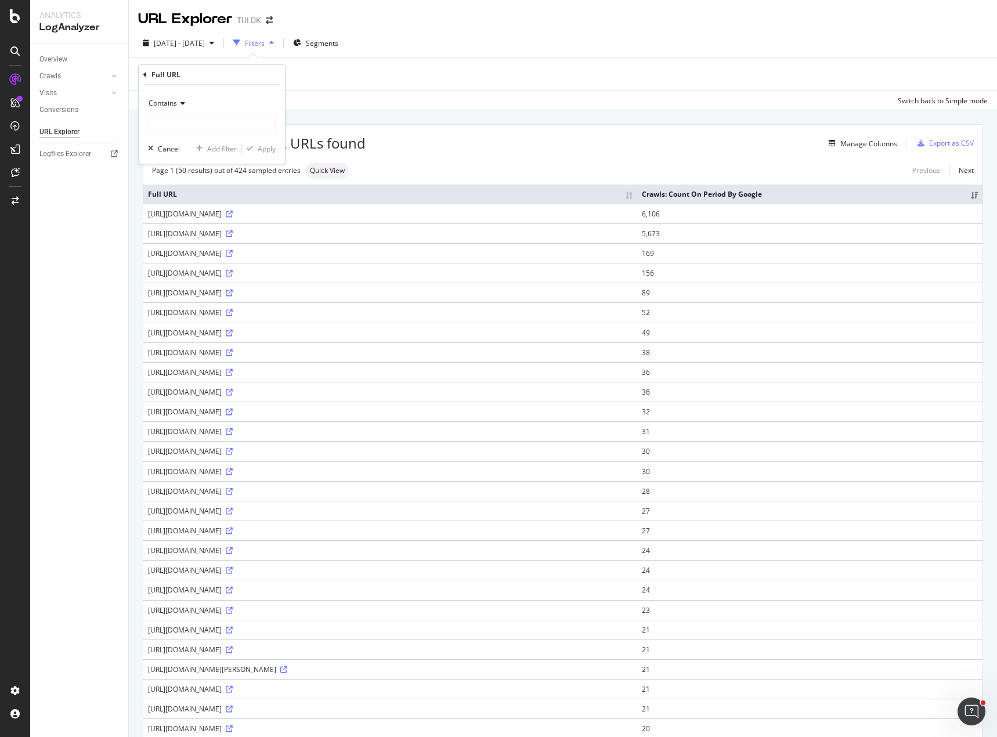
click at [179, 104] on icon at bounding box center [181, 103] width 8 height 7
drag, startPoint x: 197, startPoint y: 187, endPoint x: 196, endPoint y: 180, distance: 7.1
click at [197, 187] on div "Ends with" at bounding box center [213, 187] width 124 height 15
click at [185, 121] on input "text" at bounding box center [212, 124] width 126 height 19
type input "/null/"
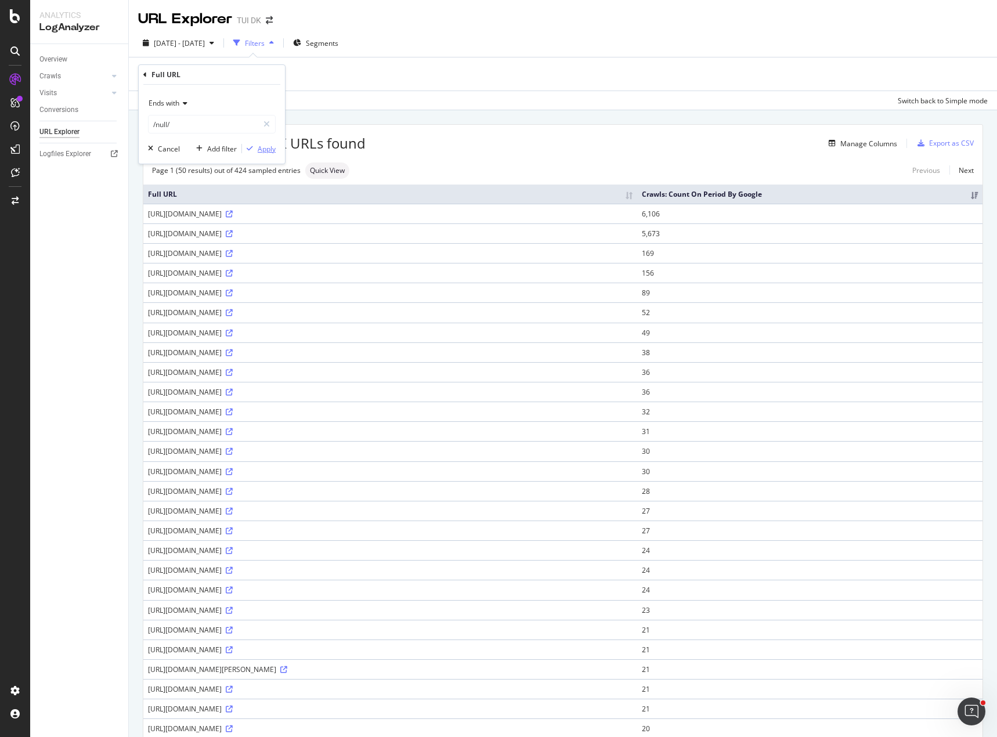
click at [265, 150] on div "Apply" at bounding box center [267, 149] width 18 height 10
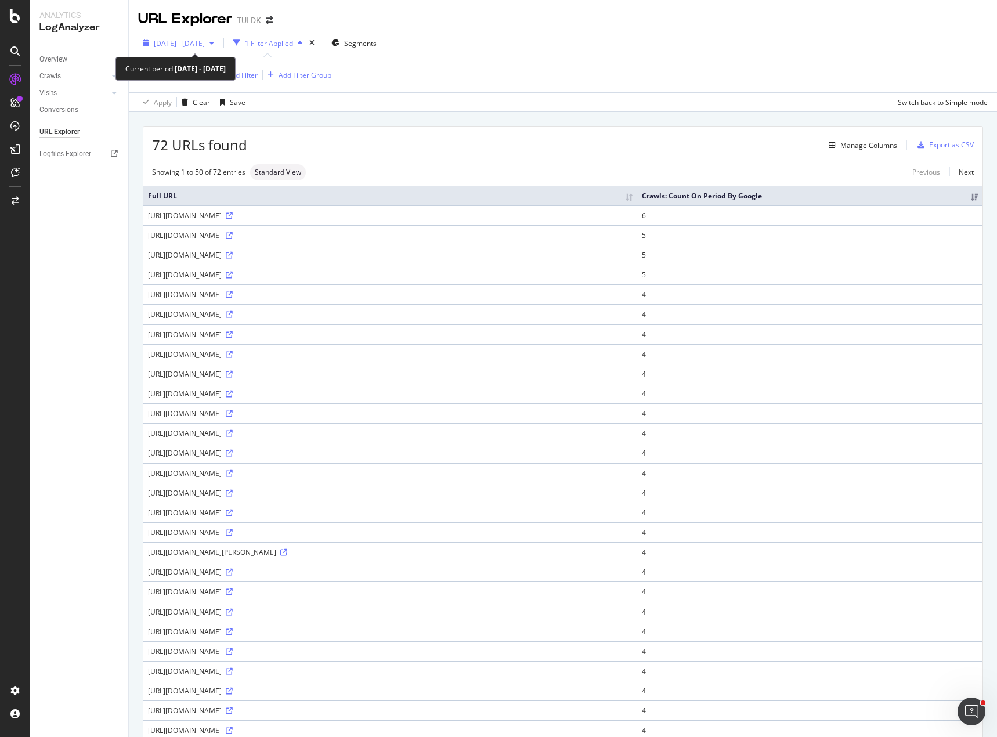
click at [219, 44] on div "button" at bounding box center [212, 42] width 14 height 7
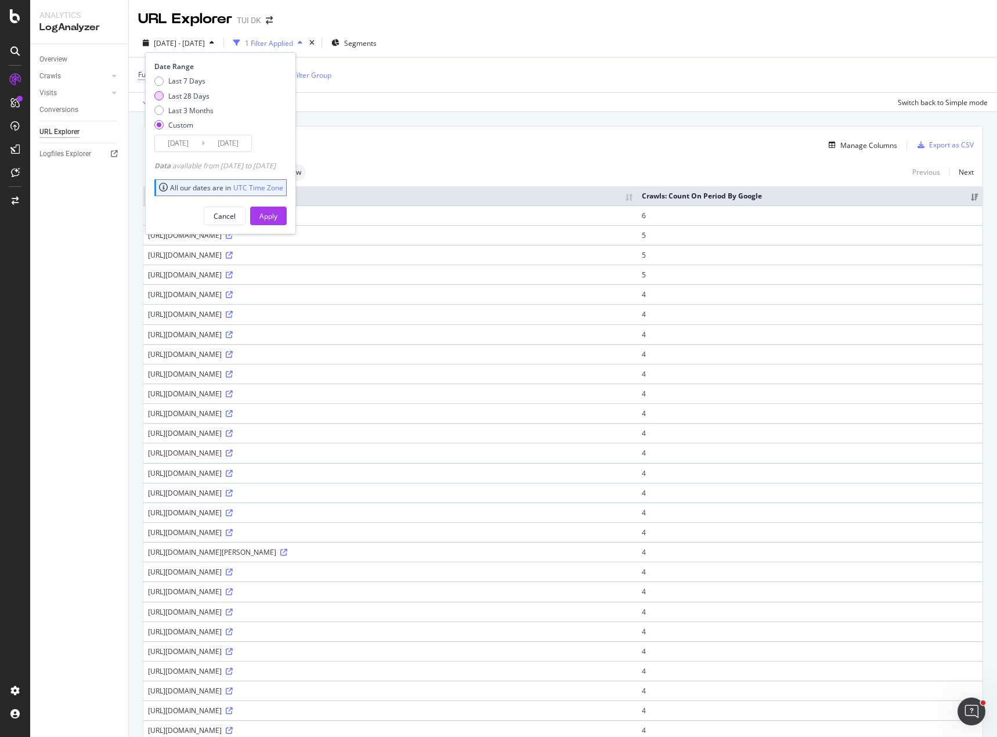
click at [189, 99] on div "Last 28 Days" at bounding box center [188, 96] width 41 height 10
type input "2025/08/30"
type input "2025/09/26"
click at [277, 215] on div "Apply" at bounding box center [268, 216] width 18 height 10
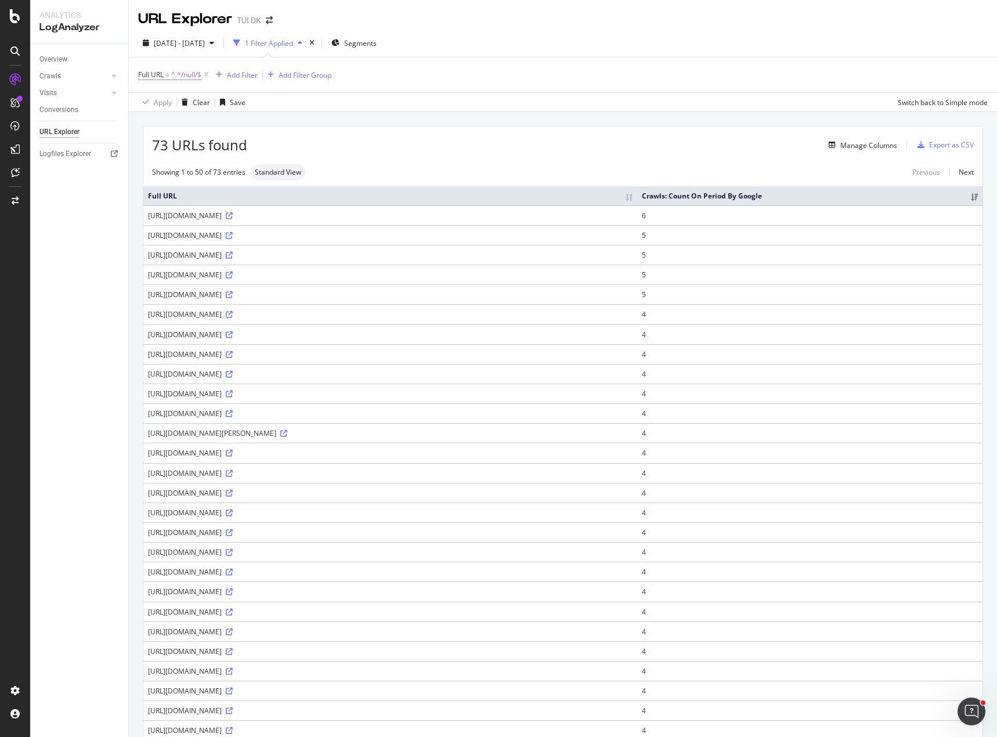
drag, startPoint x: 270, startPoint y: 218, endPoint x: 147, endPoint y: 215, distance: 122.4
click at [147, 215] on td "https://www.tui.dk/rejse/ungarn/null/" at bounding box center [390, 215] width 494 height 20
copy div "https://www.tui.dk/rejse/ungarn/null/"
click at [86, 269] on div "Overview Crawls Daily Distribution Segments Distribution HTTP Codes Resources V…" at bounding box center [79, 390] width 98 height 693
click at [55, 57] on div "Overview" at bounding box center [53, 59] width 28 height 12
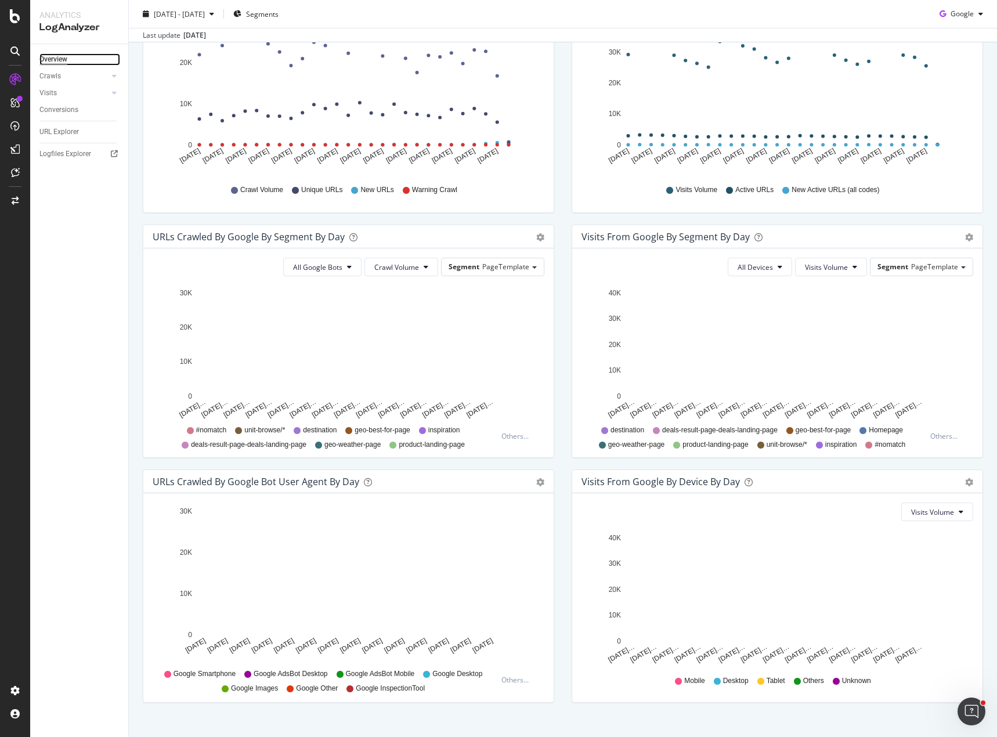
scroll to position [230, 0]
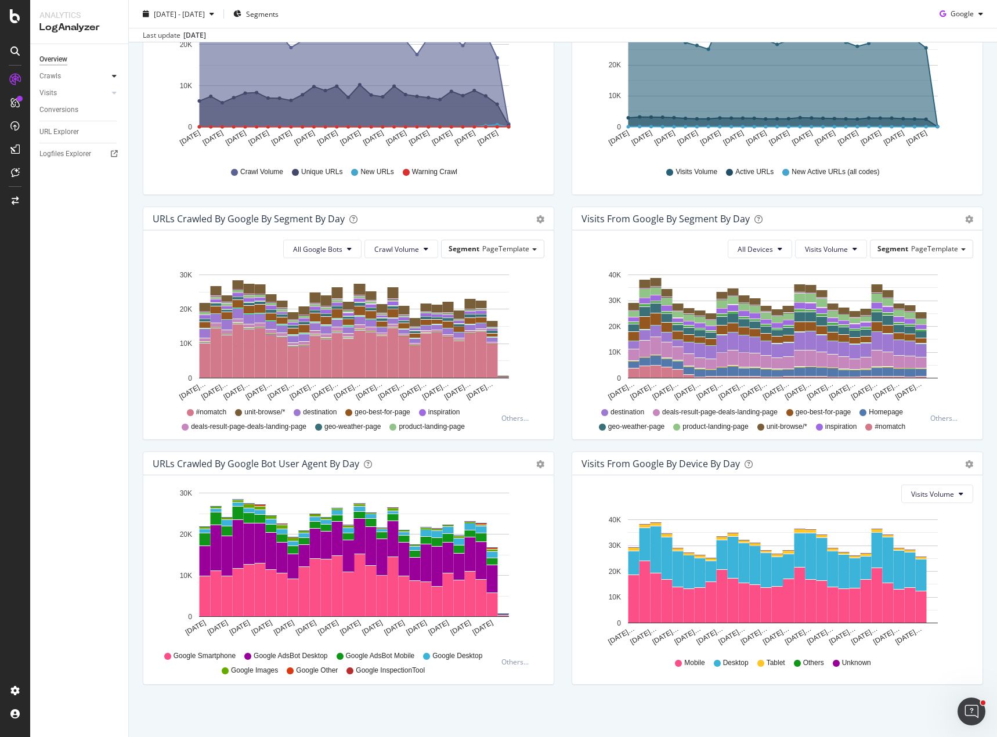
click at [112, 74] on icon at bounding box center [114, 76] width 5 height 7
click at [78, 92] on div "Daily Distribution" at bounding box center [72, 93] width 54 height 12
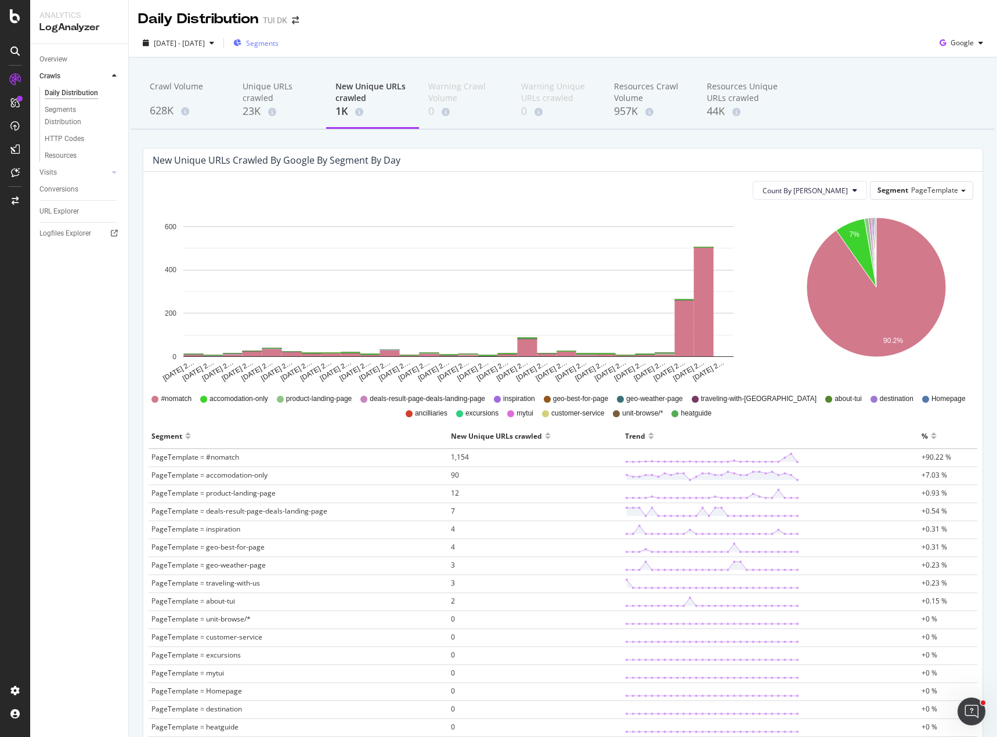
click at [279, 48] on span "Segments" at bounding box center [262, 43] width 32 height 10
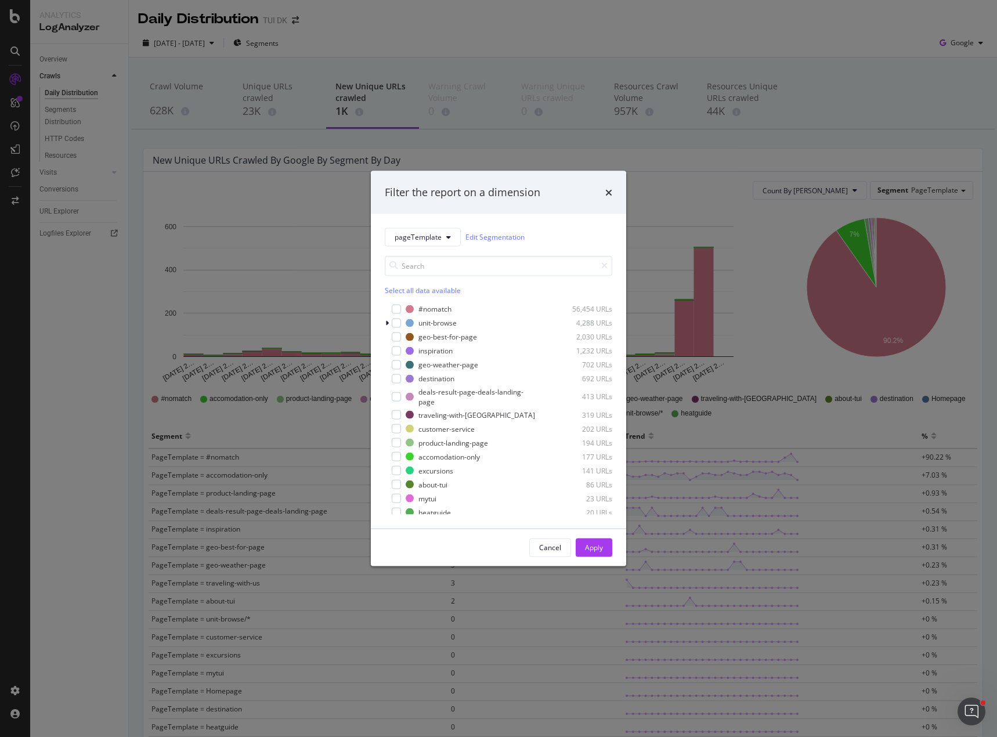
click at [457, 31] on div "Filter the report on a dimension pageTemplate Edit Segmentation Select all data…" at bounding box center [498, 368] width 997 height 737
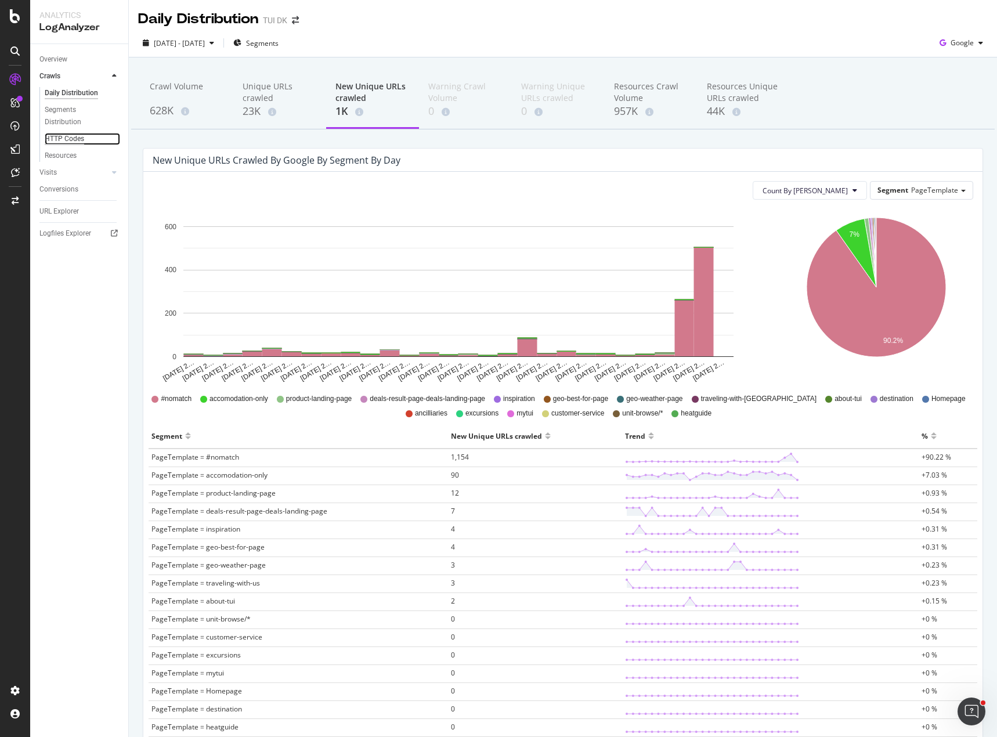
click at [72, 140] on div "HTTP Codes" at bounding box center [64, 139] width 39 height 12
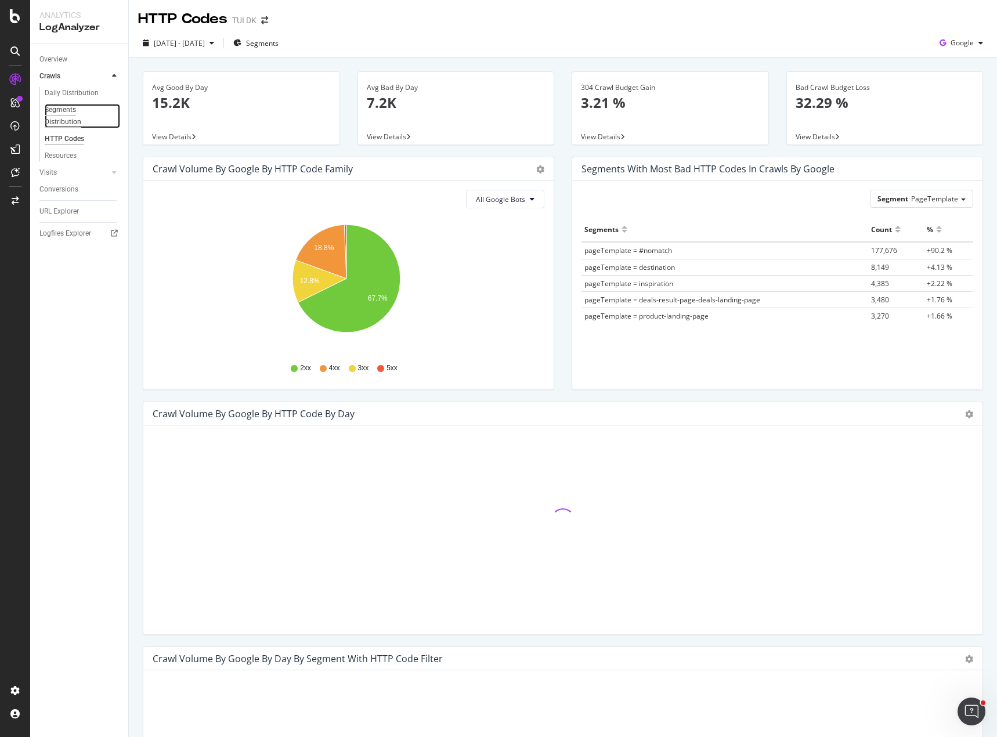
click at [64, 115] on div "Segments Distribution" at bounding box center [77, 116] width 64 height 24
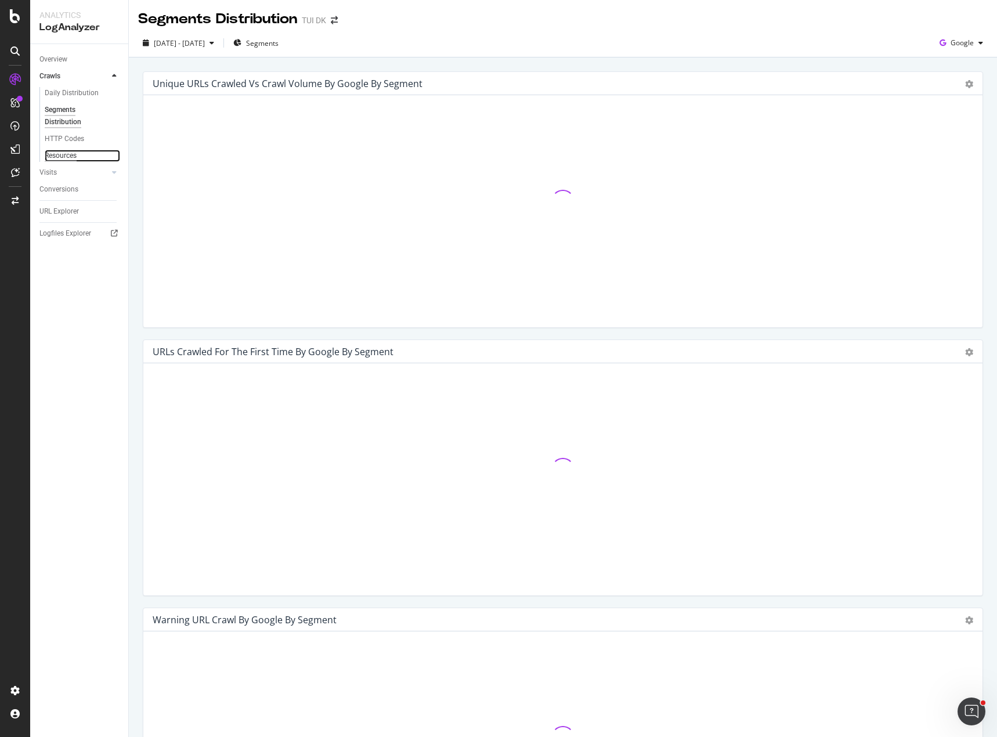
click at [64, 157] on div "Resources" at bounding box center [61, 156] width 32 height 12
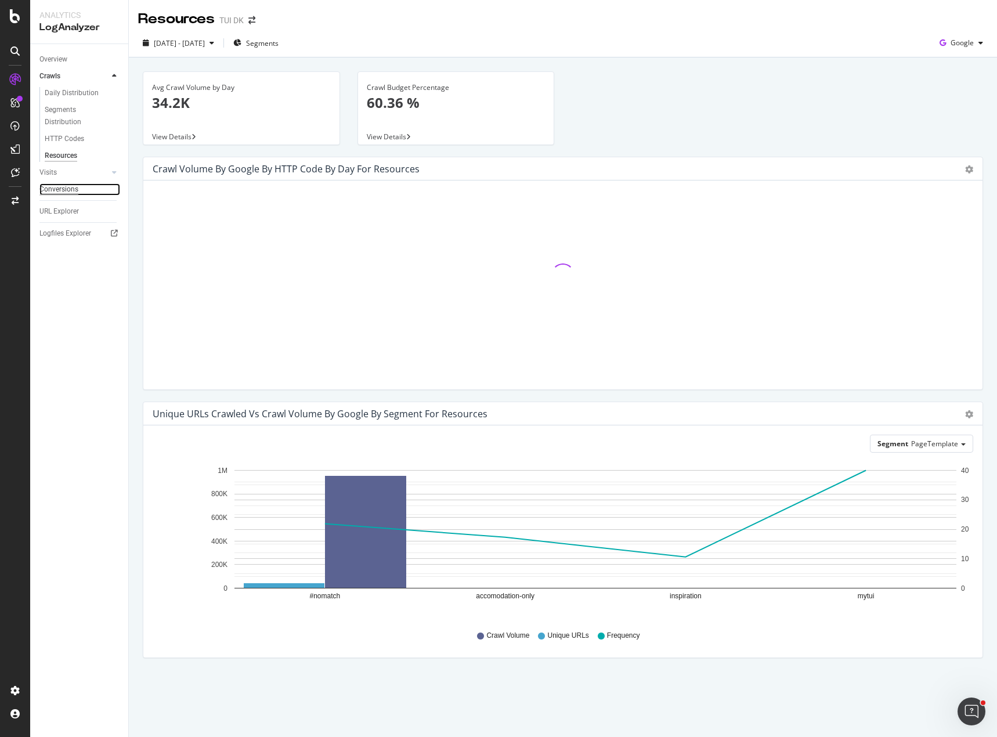
click at [59, 186] on div "Conversions" at bounding box center [58, 189] width 39 height 12
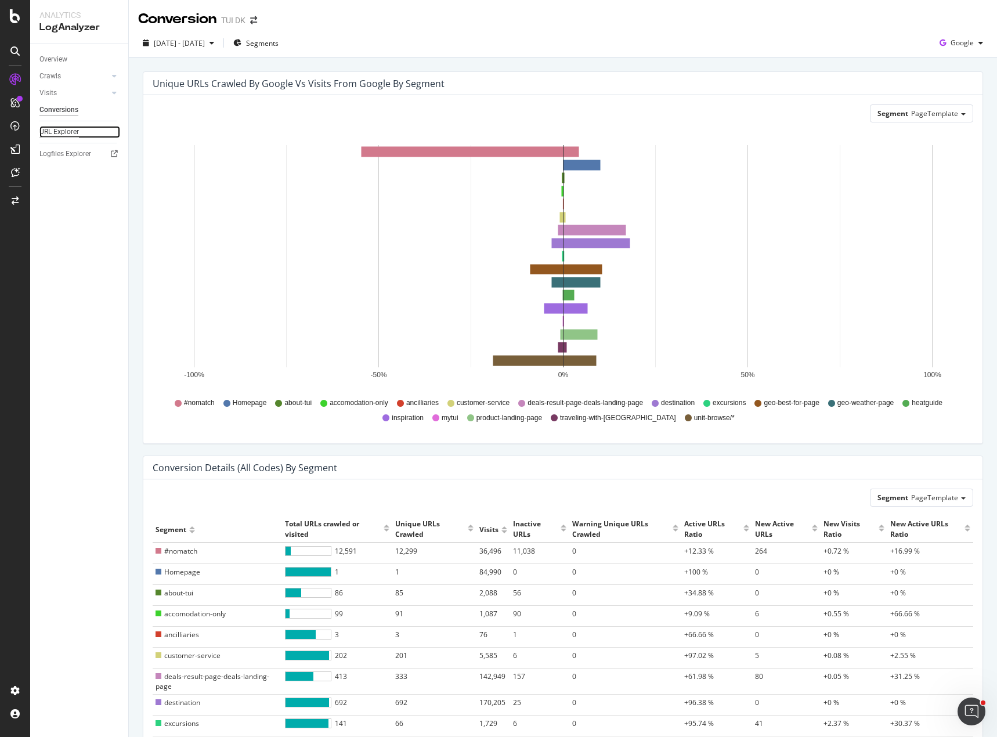
click at [60, 131] on div "URL Explorer" at bounding box center [58, 132] width 39 height 12
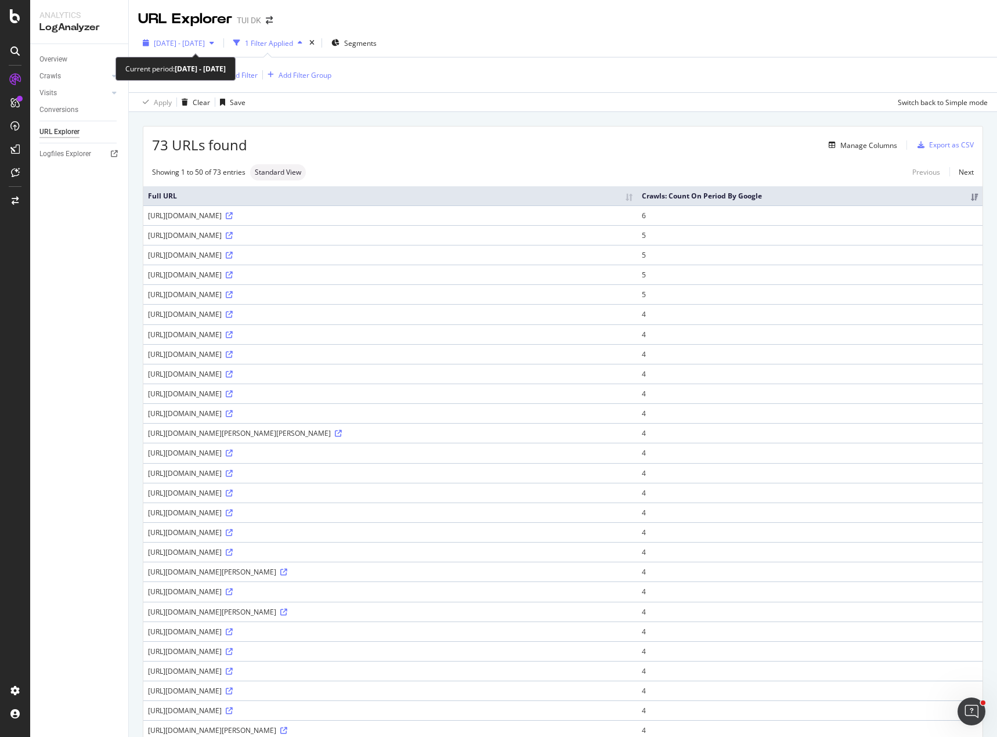
click at [214, 44] on icon "button" at bounding box center [211, 42] width 5 height 7
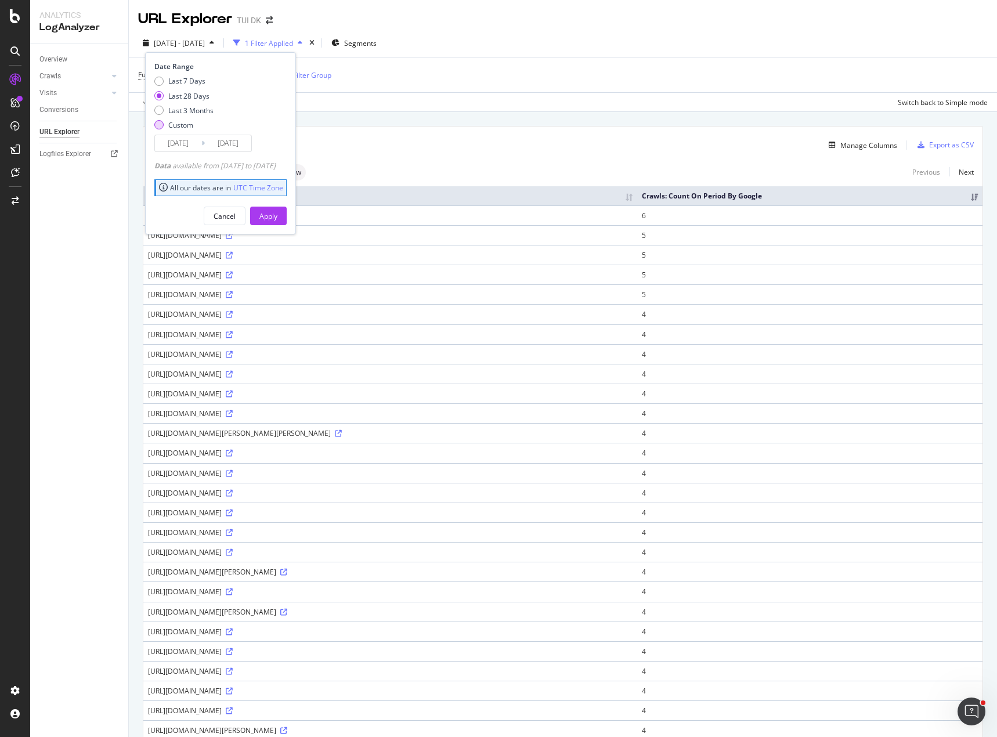
click at [161, 127] on div "Custom" at bounding box center [158, 124] width 9 height 9
click at [172, 151] on input "2025/08/30" at bounding box center [178, 143] width 46 height 16
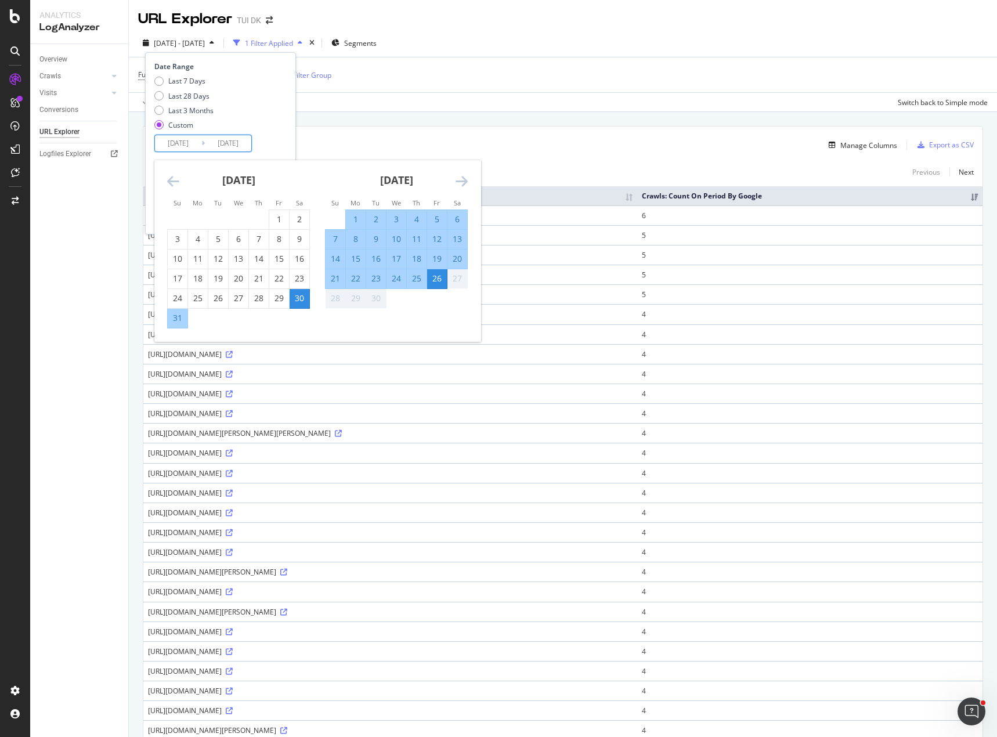
click at [332, 256] on div "14" at bounding box center [336, 259] width 20 height 12
type input "2025/09/14"
click at [458, 258] on div "20" at bounding box center [457, 259] width 20 height 12
type input "2025/09/20"
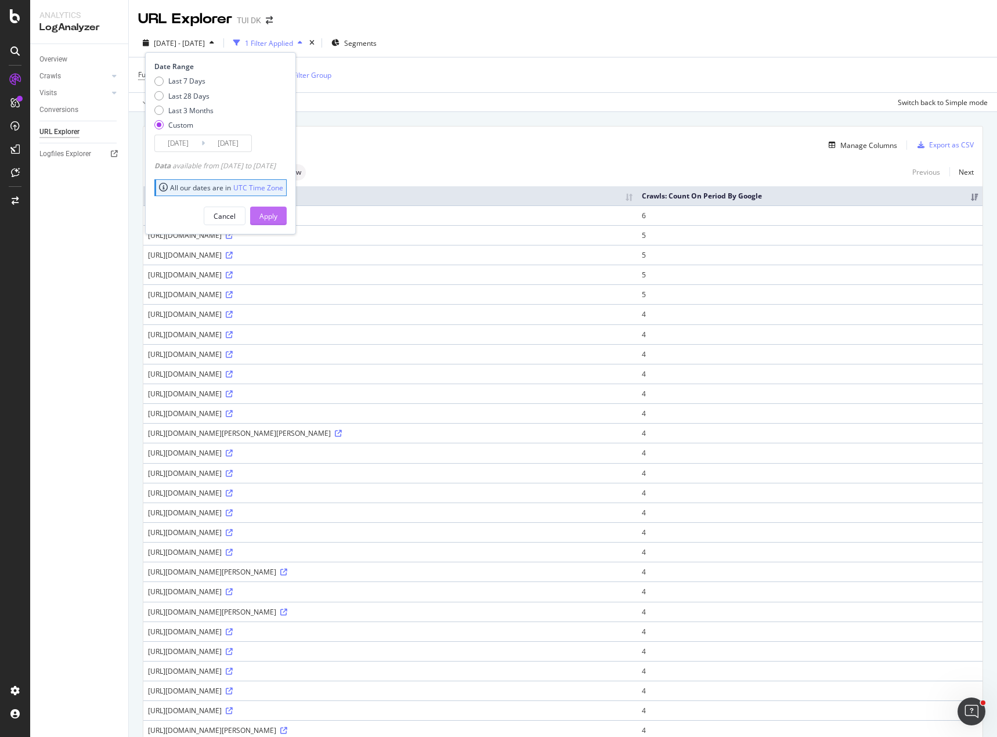
click at [277, 211] on div "Apply" at bounding box center [268, 216] width 18 height 10
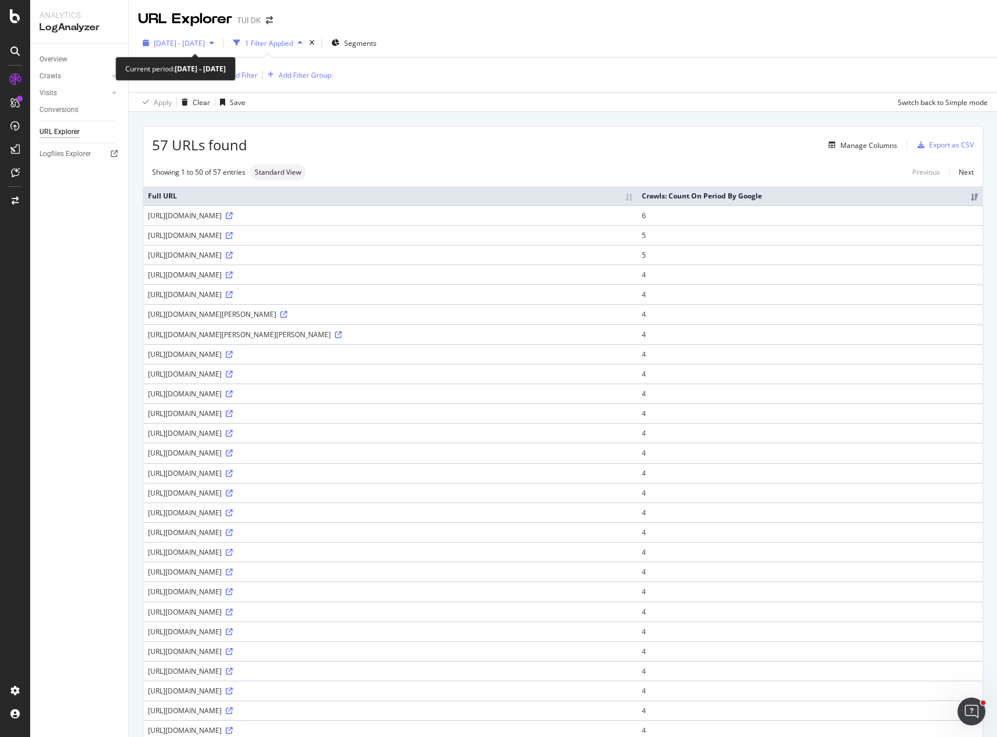
click at [205, 44] on span "2025 Sep. 14th - Sep. 20th" at bounding box center [179, 43] width 51 height 10
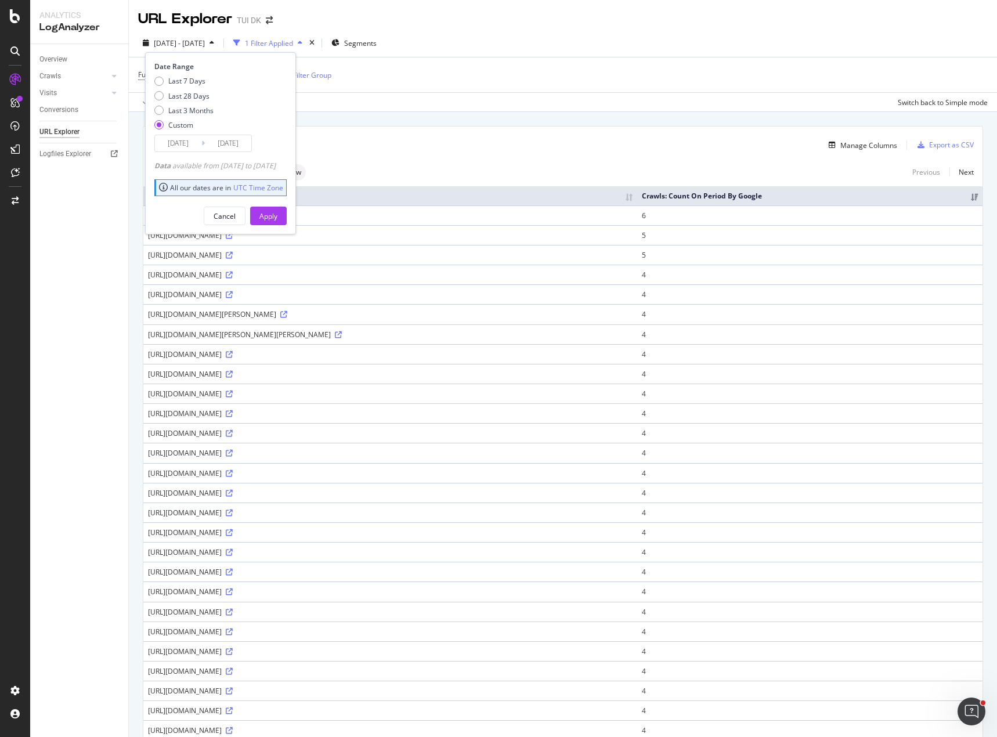
click at [218, 143] on input "2025/09/20" at bounding box center [228, 143] width 46 height 16
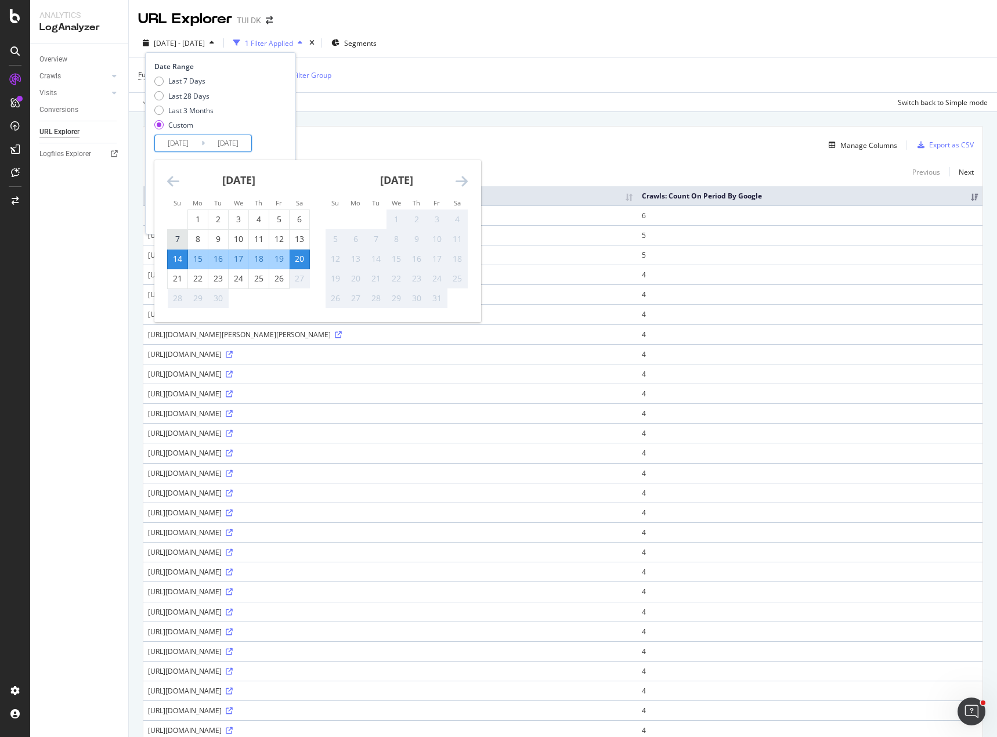
click at [168, 243] on td "7" at bounding box center [178, 239] width 20 height 20
type input "2025/09/07"
click at [299, 238] on div "13" at bounding box center [300, 239] width 20 height 12
type input "2025/09/13"
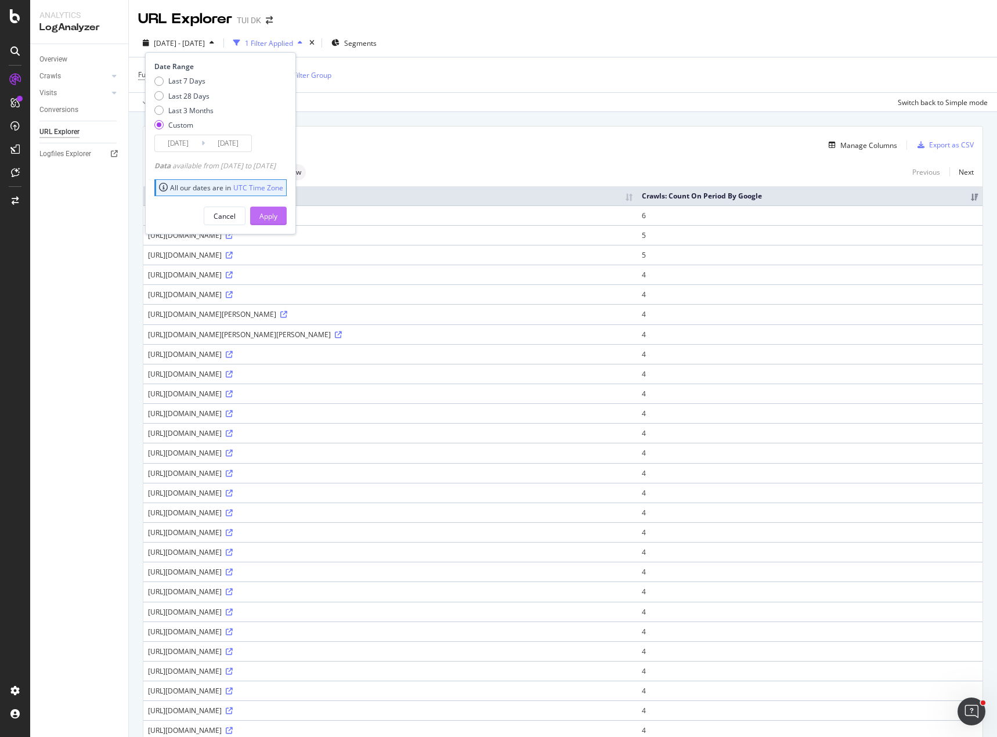
click at [277, 217] on div "Apply" at bounding box center [268, 216] width 18 height 10
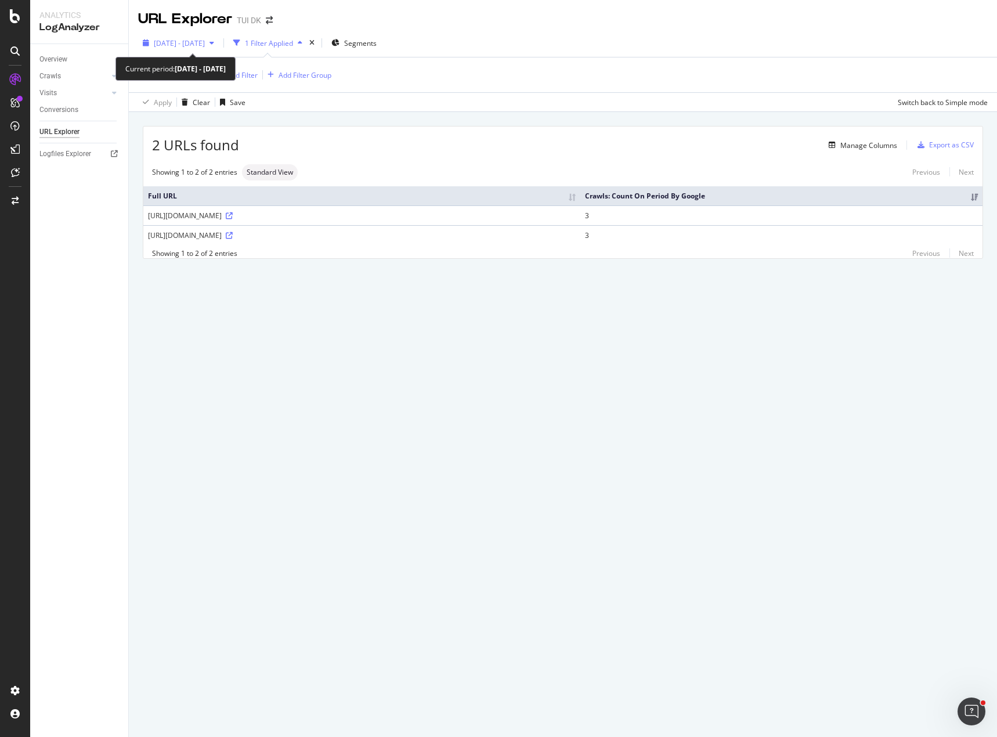
click at [202, 41] on span "2025 Sep. 7th - Sep. 13th" at bounding box center [179, 43] width 51 height 10
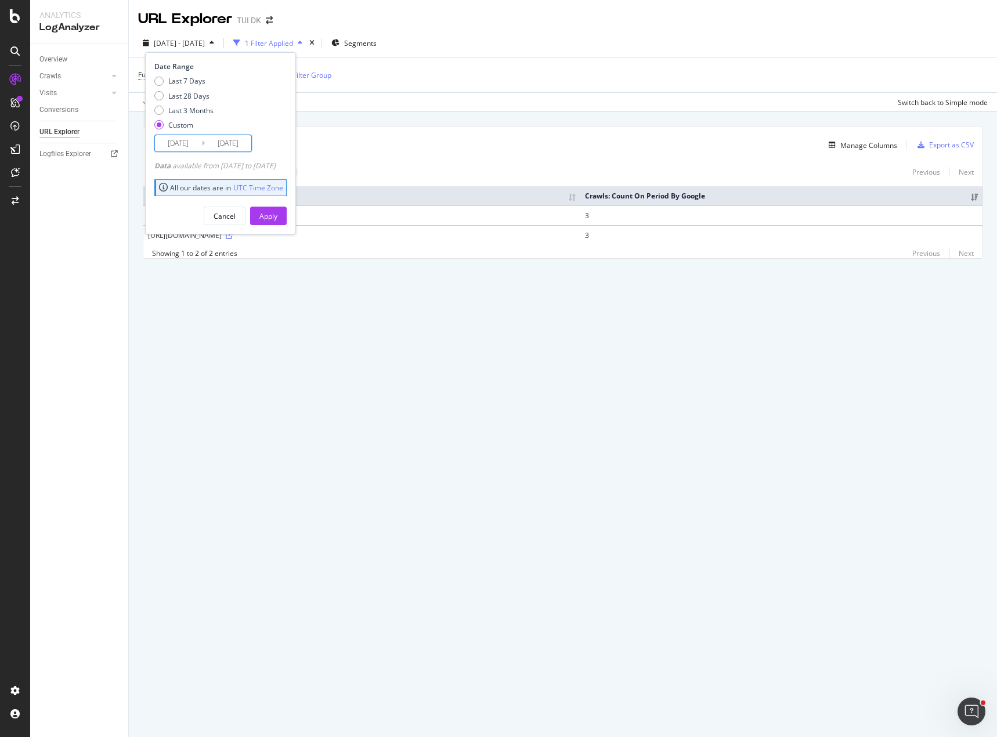
click at [181, 142] on input "2025/09/07" at bounding box center [178, 143] width 46 height 16
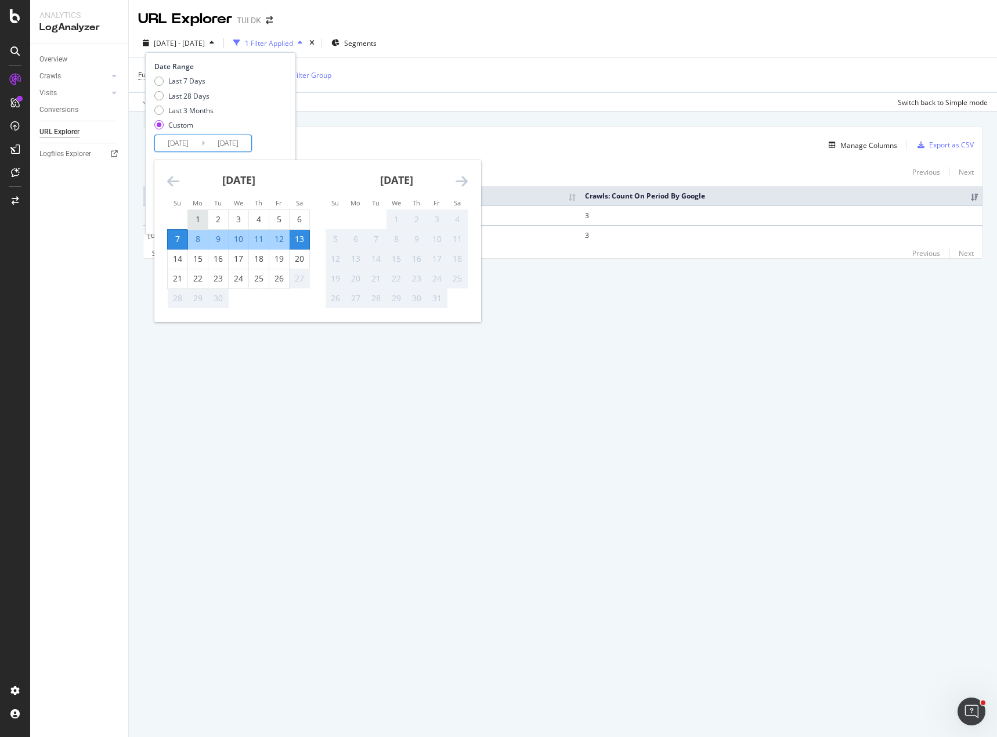
click at [197, 223] on div "1" at bounding box center [198, 220] width 20 height 12
type input "2025/09/01"
click at [304, 220] on div "6" at bounding box center [300, 220] width 20 height 12
type input "2025/09/06"
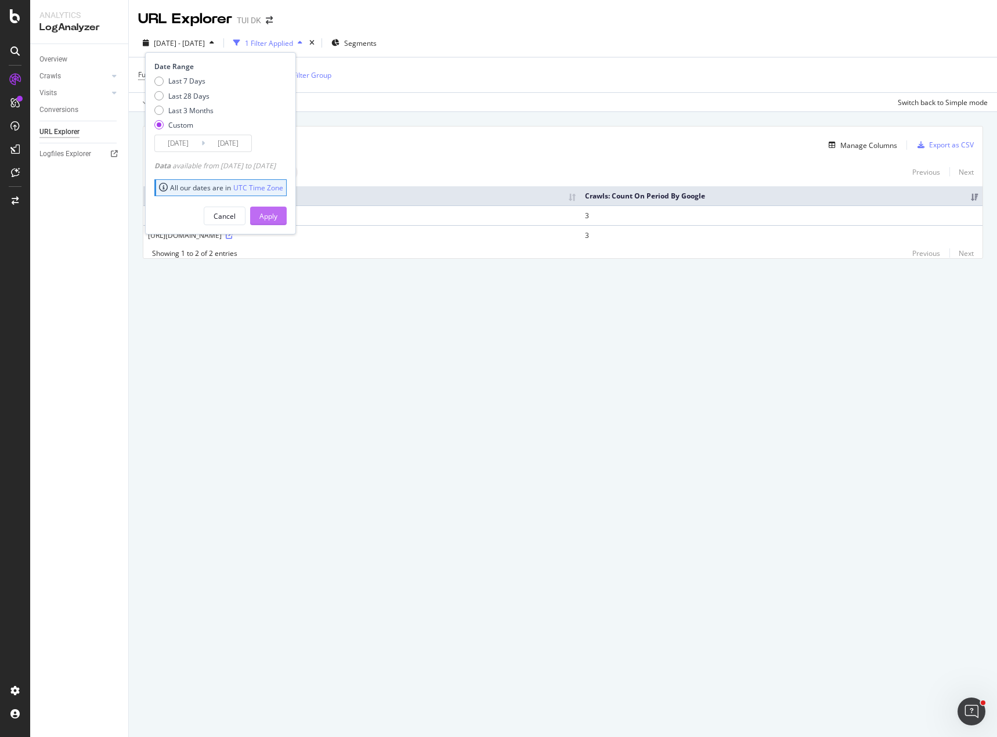
click at [287, 217] on button "Apply" at bounding box center [268, 216] width 37 height 19
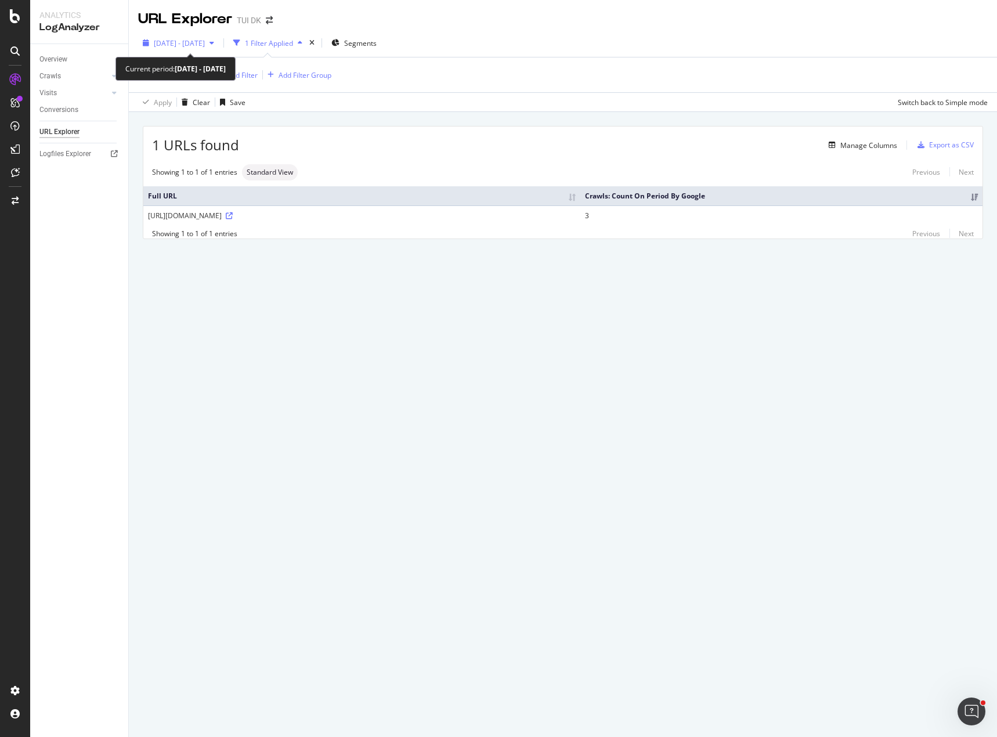
click at [186, 41] on span "2025 Sep. 1st - Sep. 6th" at bounding box center [179, 43] width 51 height 10
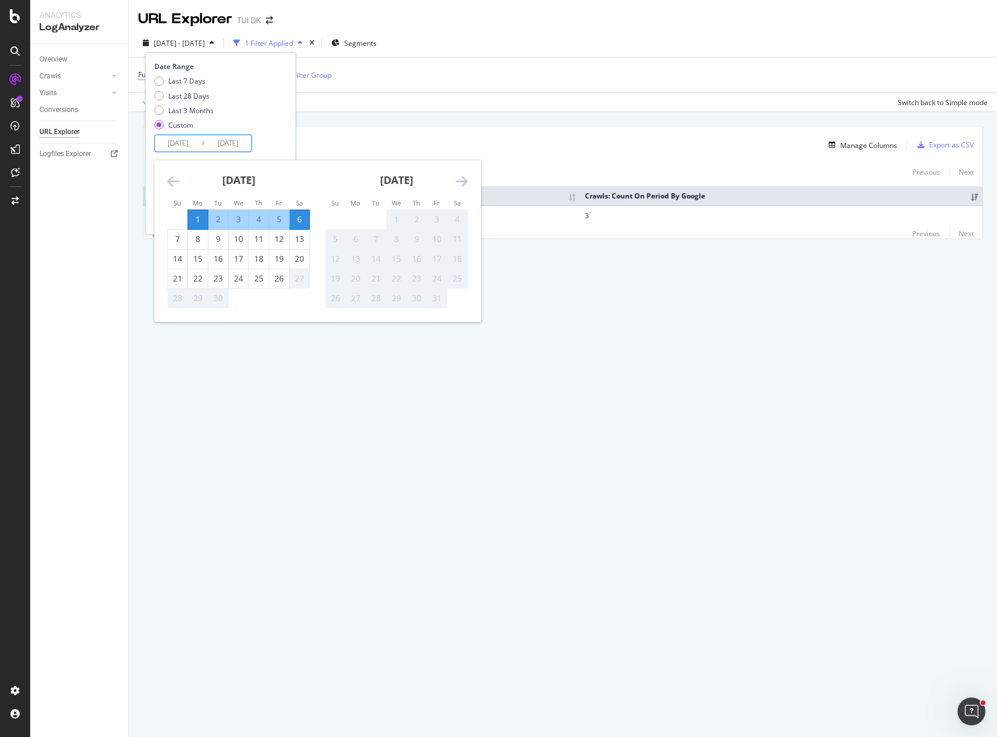
click at [198, 138] on input "2025/09/01" at bounding box center [178, 143] width 46 height 16
click at [176, 181] on icon "Move backward to switch to the previous month." at bounding box center [173, 181] width 12 height 14
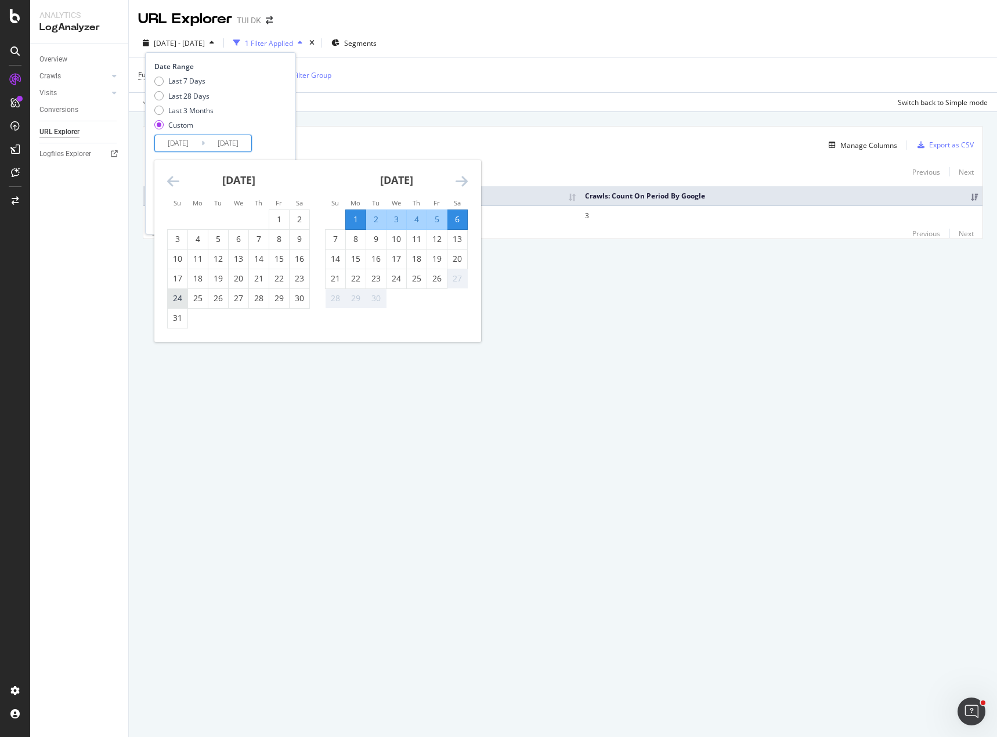
click at [177, 304] on div "24" at bounding box center [178, 298] width 20 height 12
type input "2025/08/24"
click at [178, 317] on div "31" at bounding box center [178, 318] width 20 height 12
type input "2025/08/31"
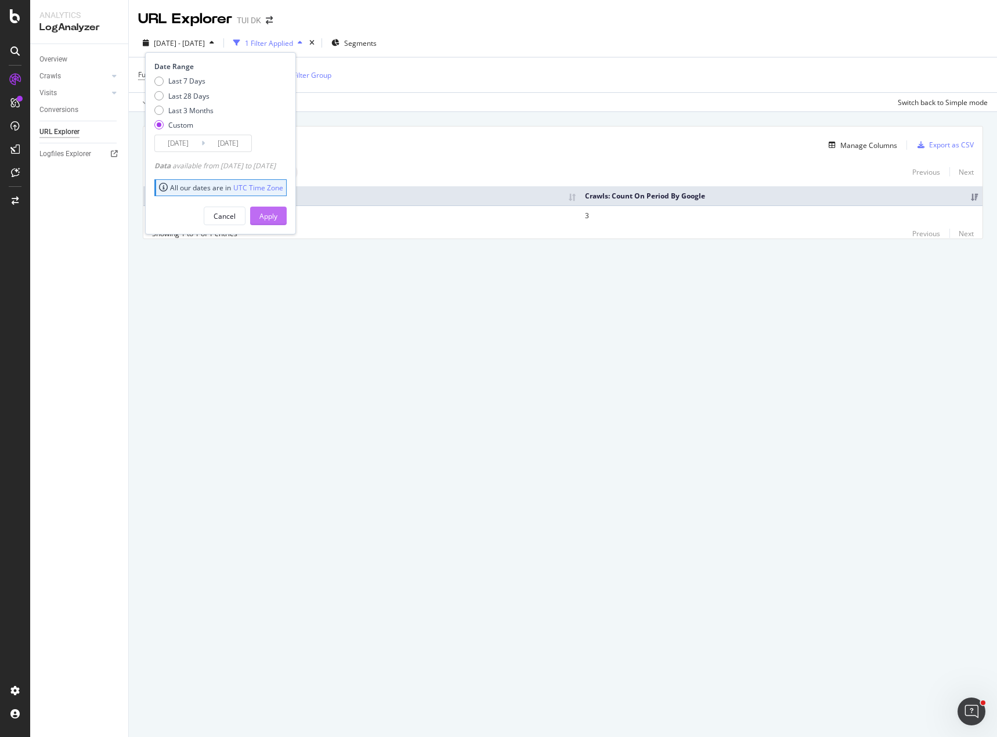
click at [277, 219] on div "Apply" at bounding box center [268, 216] width 18 height 10
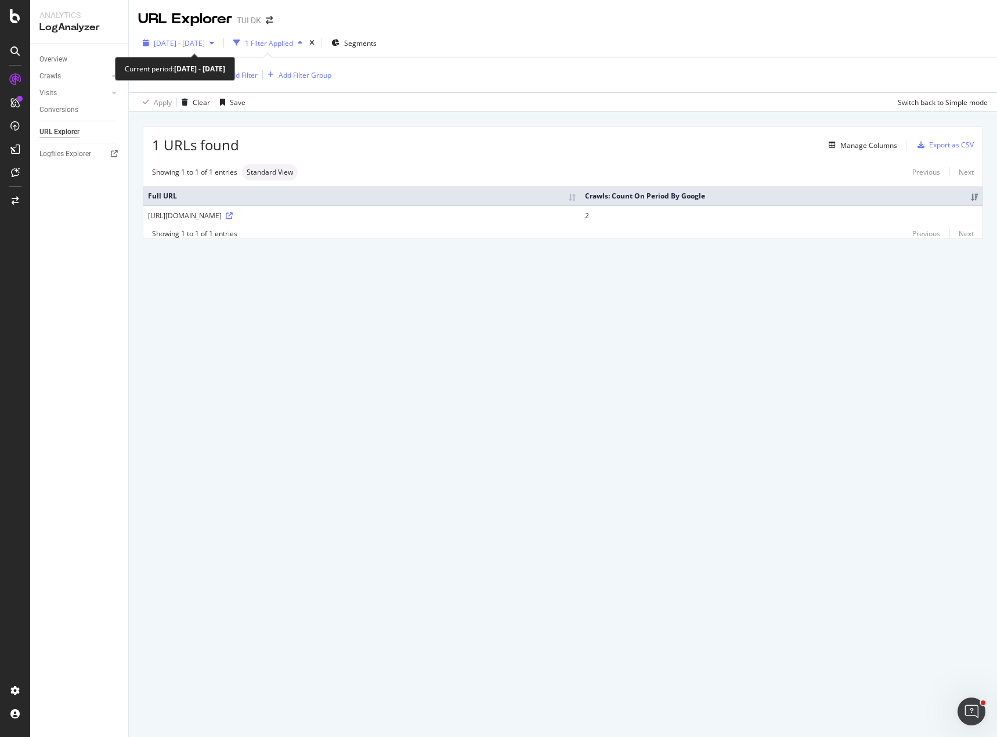
click at [198, 45] on span "2025 Aug. 24th - Aug. 31st" at bounding box center [179, 43] width 51 height 10
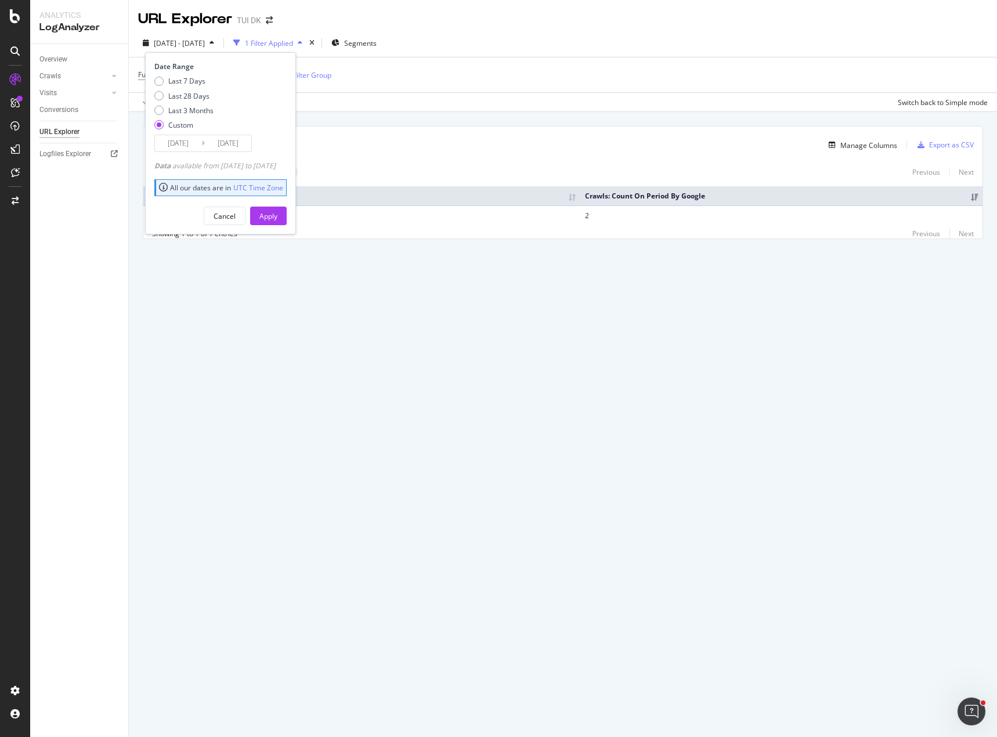
click at [194, 146] on input "2025/08/24" at bounding box center [178, 143] width 46 height 16
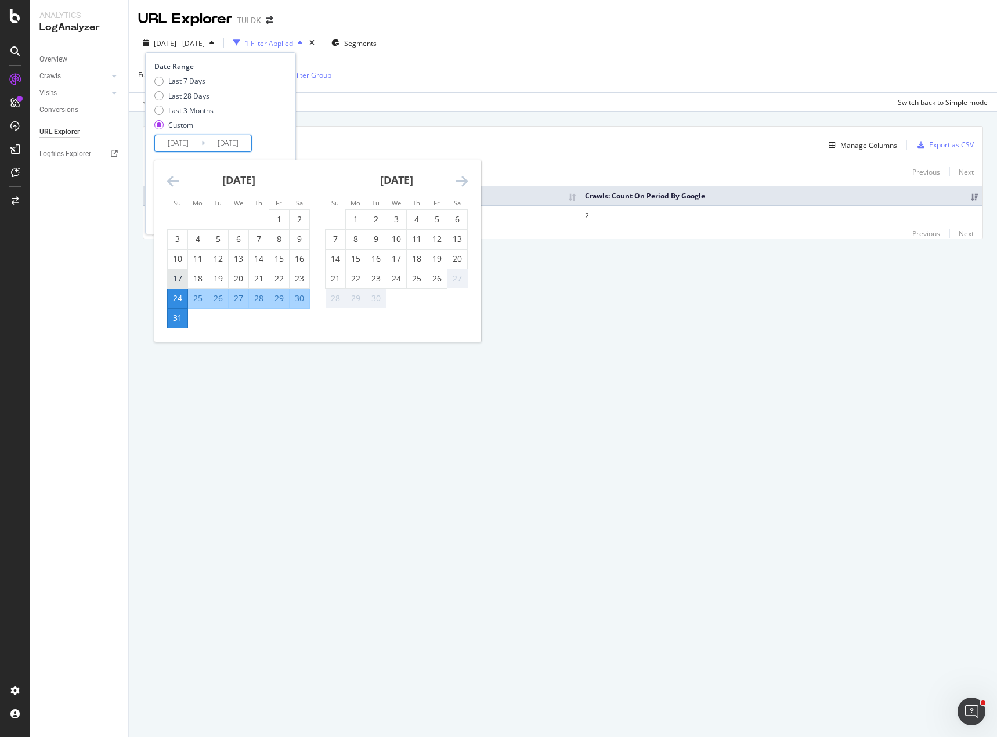
click at [175, 272] on div "17" at bounding box center [178, 278] width 20 height 19
type input "2025/08/17"
click at [294, 280] on div "23" at bounding box center [300, 279] width 20 height 12
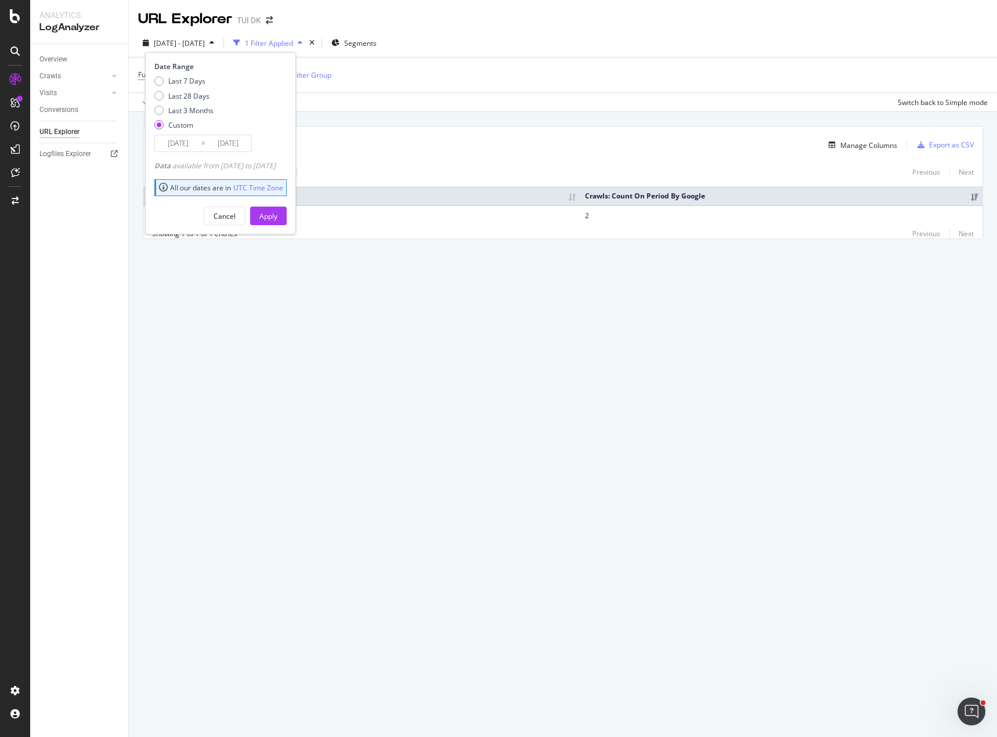
type input "2025/08/23"
click at [277, 222] on div "Apply" at bounding box center [268, 215] width 18 height 17
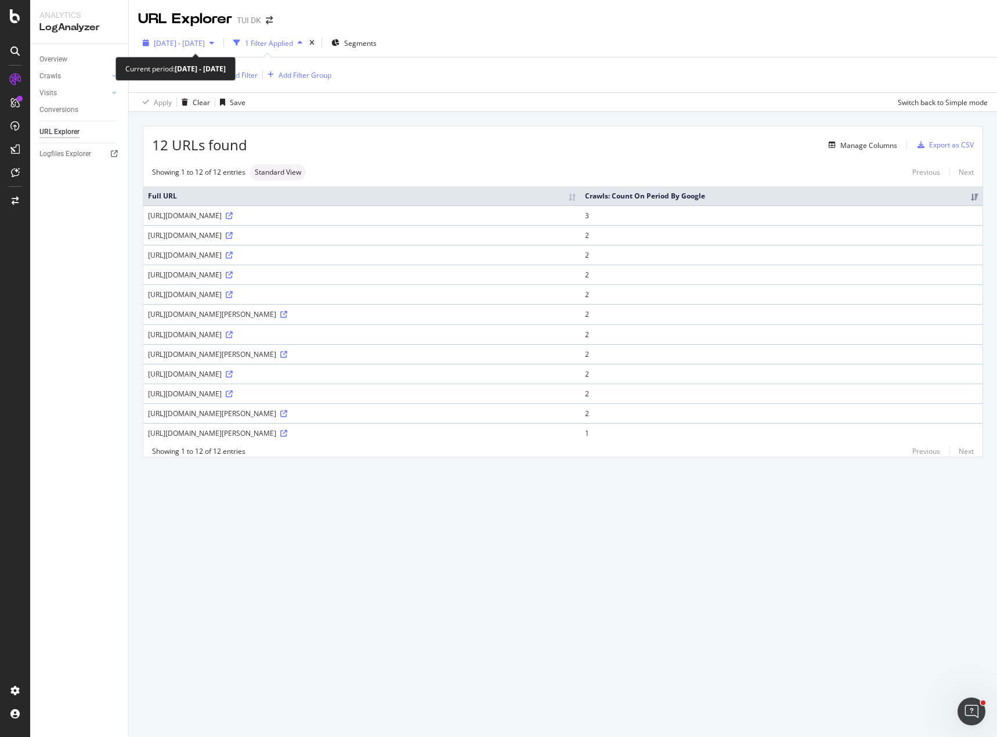
click at [188, 43] on span "2025 Aug. 17th - Aug. 23rd" at bounding box center [179, 43] width 51 height 10
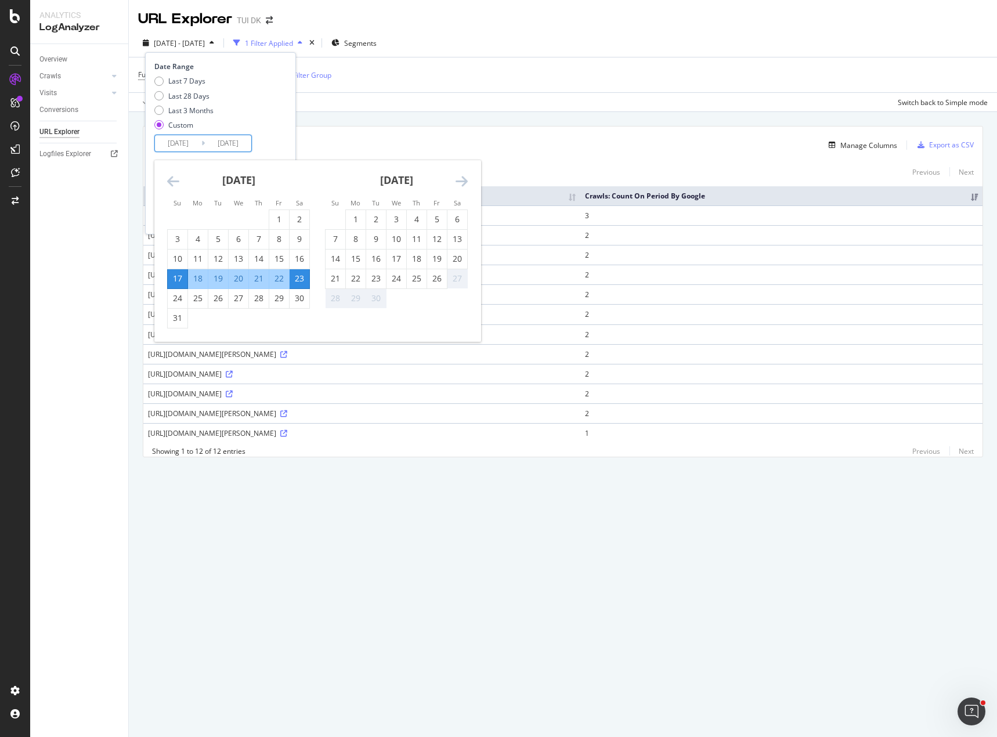
click at [178, 142] on input "2025/08/17" at bounding box center [178, 143] width 46 height 16
drag, startPoint x: 178, startPoint y: 236, endPoint x: 204, endPoint y: 237, distance: 26.2
click at [177, 236] on div "3" at bounding box center [178, 239] width 20 height 12
type input "2025/08/03"
click at [297, 236] on div "9" at bounding box center [300, 239] width 20 height 12
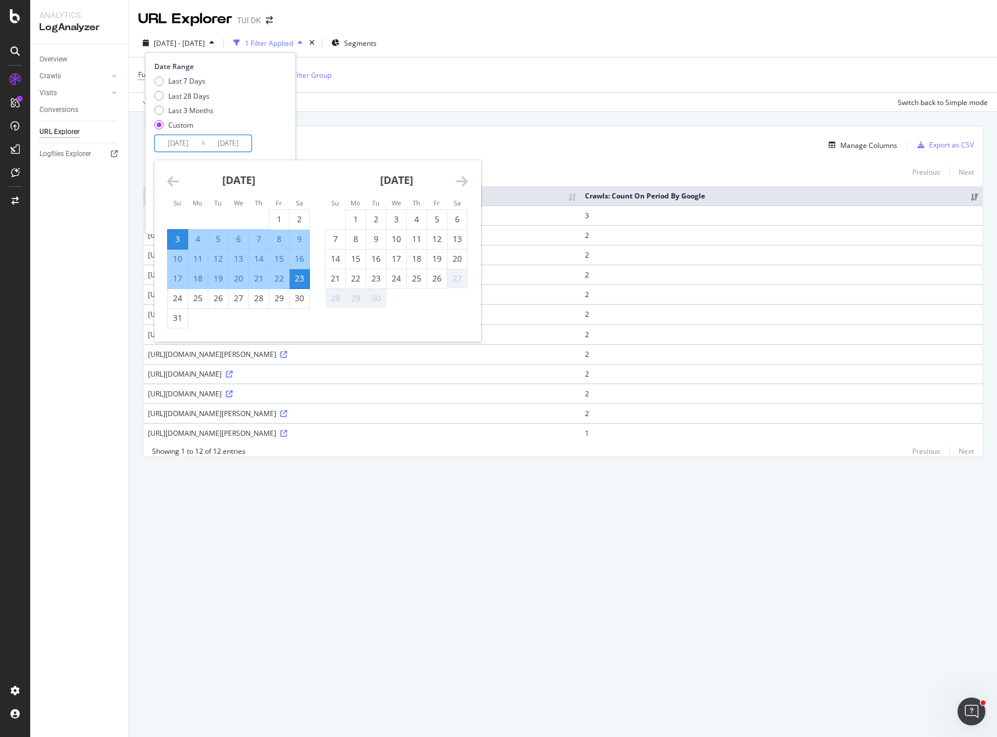
type input "2025/08/09"
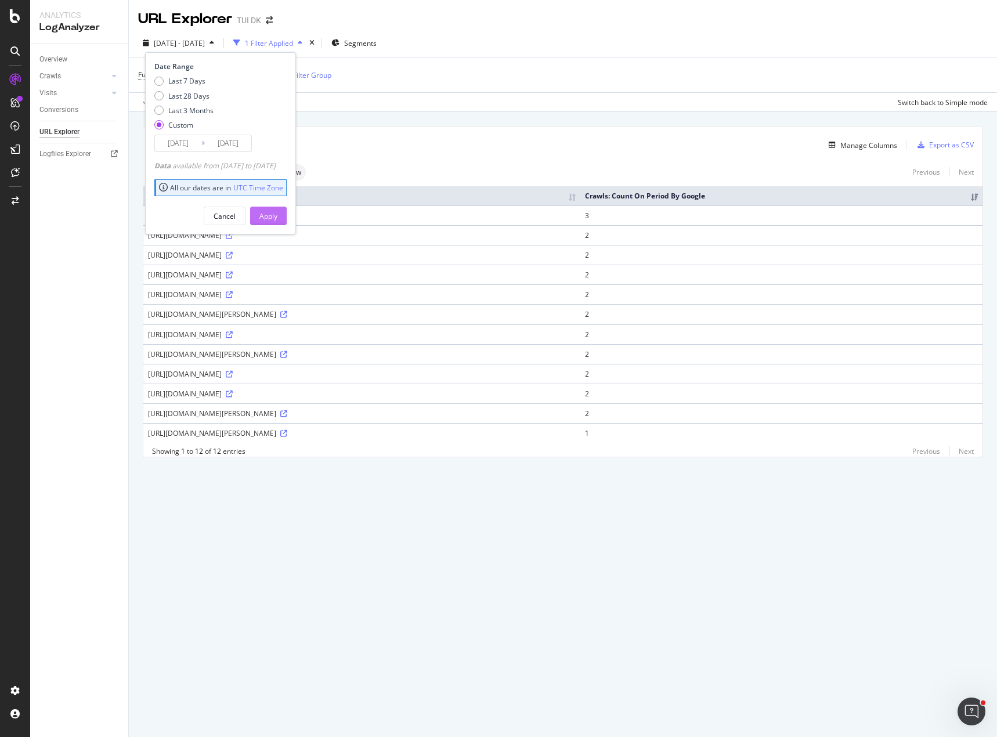
click at [277, 208] on div "Apply" at bounding box center [268, 215] width 18 height 17
